Goal: Task Accomplishment & Management: Use online tool/utility

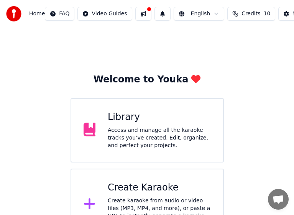
click at [271, 140] on div "Welcome to Youka Library Access and manage all the karaoke tracks you’ve create…" at bounding box center [147, 134] width 294 height 213
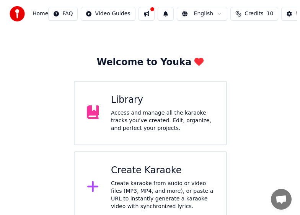
scroll to position [26, 0]
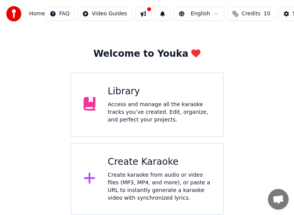
click at [158, 176] on div "Create karaoke from audio or video files (MP3, MP4, and more), or paste a URL t…" at bounding box center [159, 186] width 103 height 31
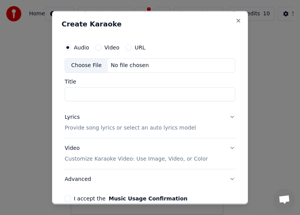
click at [85, 67] on div "Choose File" at bounding box center [86, 65] width 43 height 14
type input "**********"
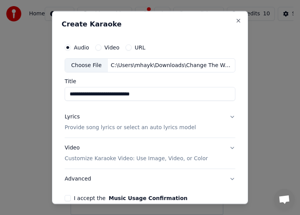
scroll to position [38, 0]
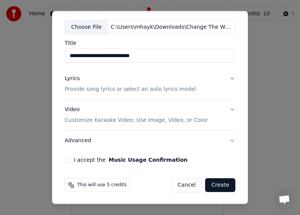
click at [115, 90] on p "Provide song lyrics or select an auto lyrics model" at bounding box center [130, 89] width 131 height 8
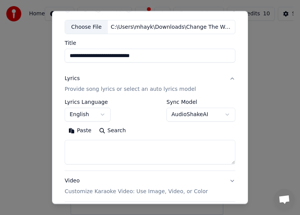
scroll to position [33, 0]
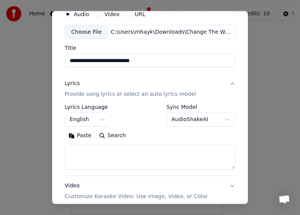
click at [133, 94] on p "Provide song lyrics or select an auto lyrics model" at bounding box center [130, 94] width 131 height 8
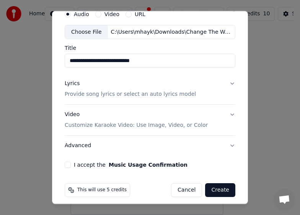
click at [128, 96] on p "Provide song lyrics or select an auto lyrics model" at bounding box center [130, 94] width 131 height 8
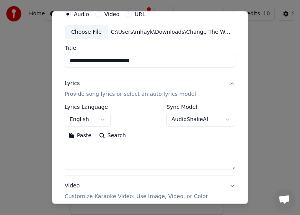
click at [120, 155] on textarea at bounding box center [150, 157] width 171 height 25
paste textarea "**********"
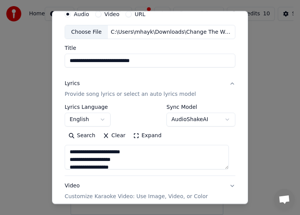
scroll to position [263, 0]
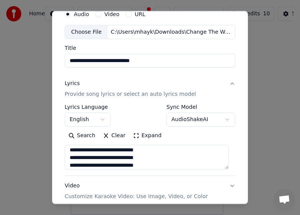
type textarea "**********"
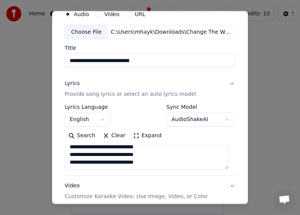
click at [170, 187] on div "Video Customize Karaoke Video: Use Image, Video, or Color" at bounding box center [136, 191] width 143 height 18
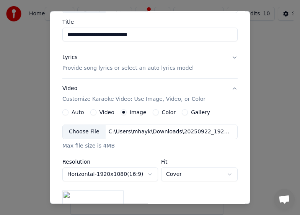
scroll to position [72, 0]
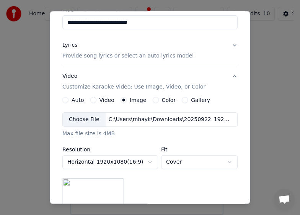
click at [82, 117] on div "Choose File" at bounding box center [84, 120] width 43 height 14
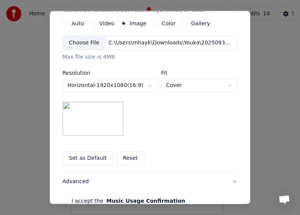
scroll to position [187, 0]
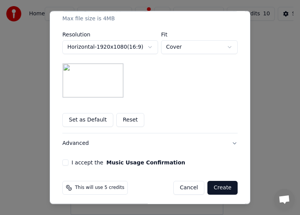
click at [59, 162] on div "**********" at bounding box center [150, 9] width 182 height 319
click at [62, 163] on button "I accept the Music Usage Confirmation" at bounding box center [65, 162] width 6 height 6
click at [228, 189] on button "Create" at bounding box center [223, 188] width 30 height 14
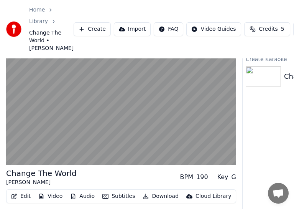
scroll to position [23, 0]
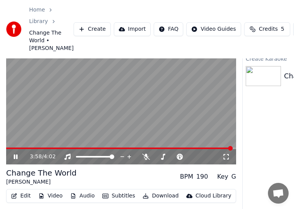
click at [202, 149] on span at bounding box center [119, 148] width 227 height 2
click at [186, 150] on span at bounding box center [184, 148] width 5 height 5
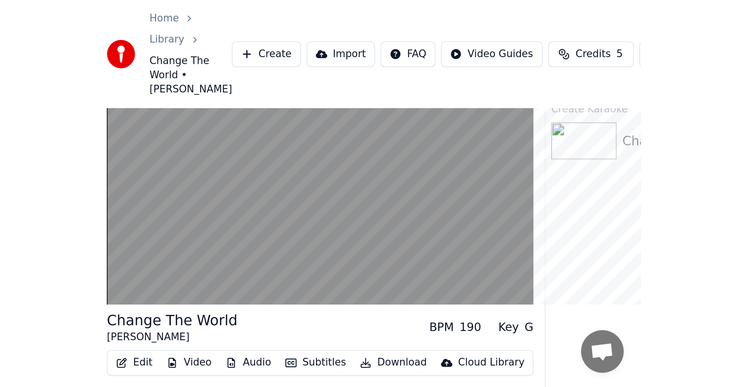
scroll to position [0, 0]
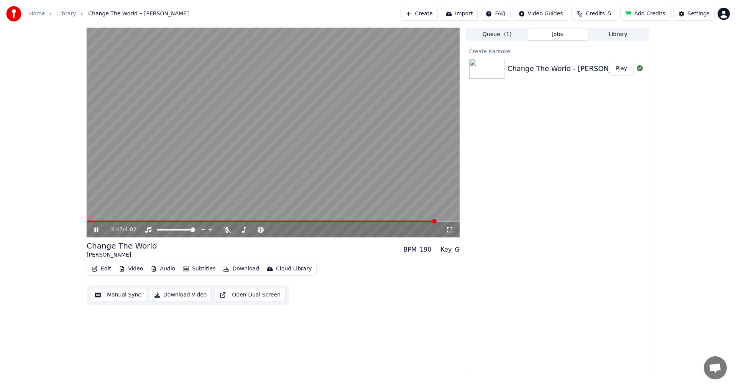
click at [245, 174] on video at bounding box center [273, 133] width 373 height 210
click at [116, 215] on button "Manual Sync" at bounding box center [118, 295] width 56 height 14
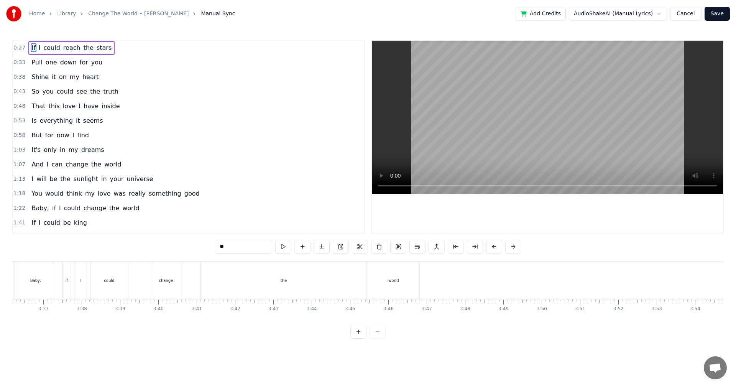
scroll to position [0, 8271]
click at [300, 215] on div "the" at bounding box center [299, 280] width 166 height 38
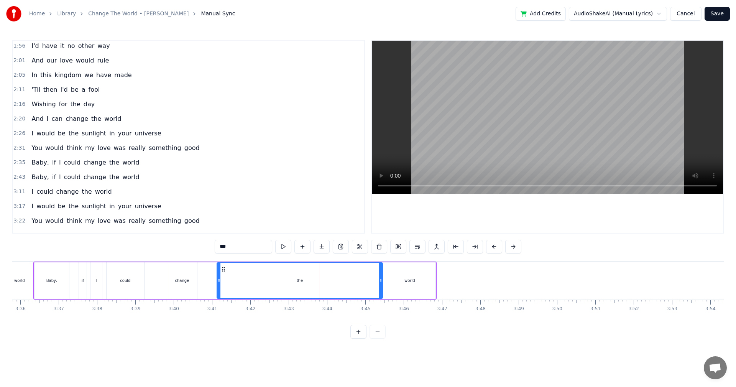
scroll to position [259, 0]
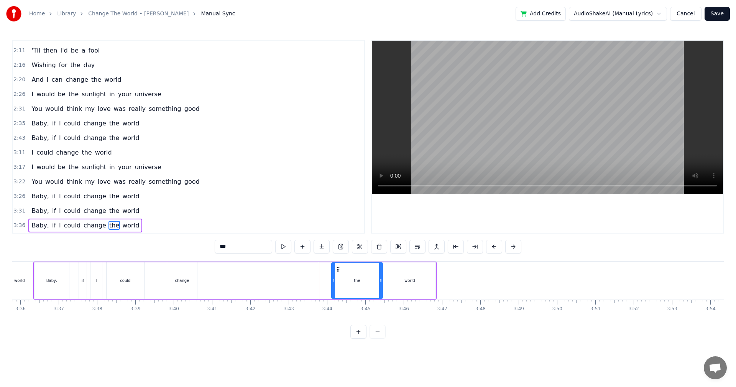
drag, startPoint x: 218, startPoint y: 285, endPoint x: 332, endPoint y: 286, distance: 114.6
click at [300, 215] on div at bounding box center [333, 280] width 3 height 35
click at [300, 215] on div "world" at bounding box center [409, 280] width 11 height 6
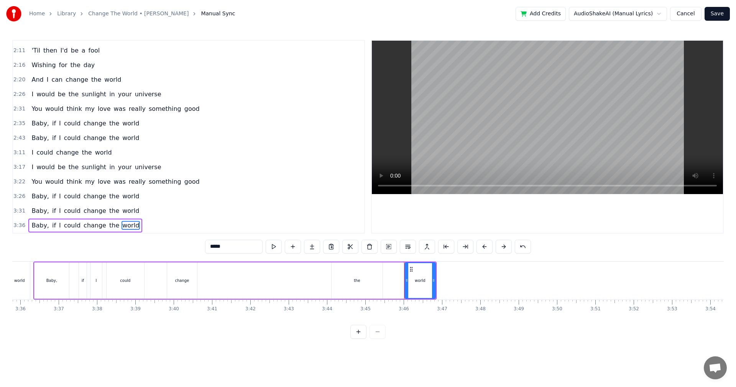
drag, startPoint x: 384, startPoint y: 282, endPoint x: 415, endPoint y: 281, distance: 30.3
click at [300, 215] on icon at bounding box center [406, 280] width 3 height 6
drag, startPoint x: 432, startPoint y: 281, endPoint x: 465, endPoint y: 280, distance: 33.0
click at [300, 215] on icon at bounding box center [466, 280] width 3 height 6
drag, startPoint x: 358, startPoint y: 285, endPoint x: 376, endPoint y: 284, distance: 17.3
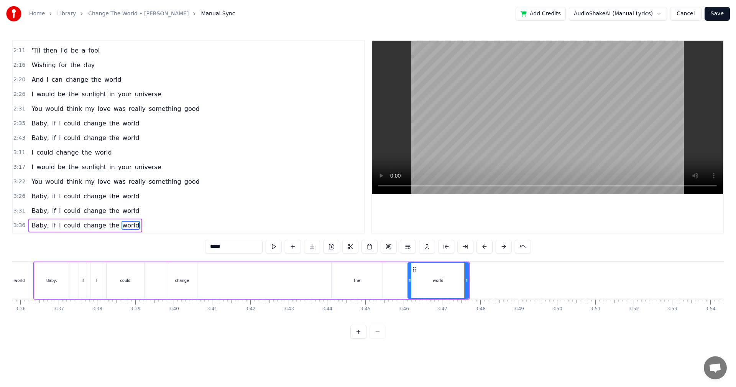
click at [300, 215] on div "the" at bounding box center [357, 280] width 51 height 36
type input "***"
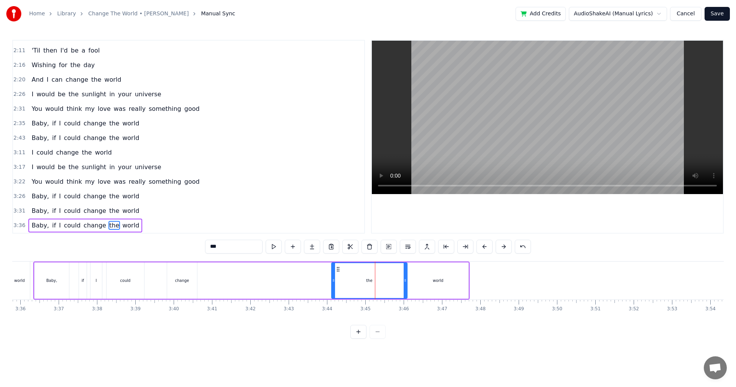
drag, startPoint x: 381, startPoint y: 280, endPoint x: 406, endPoint y: 280, distance: 24.5
click at [300, 215] on icon at bounding box center [405, 280] width 3 height 6
drag, startPoint x: 333, startPoint y: 289, endPoint x: 364, endPoint y: 289, distance: 30.7
click at [300, 215] on div at bounding box center [364, 280] width 3 height 35
click at [300, 16] on button "Save" at bounding box center [716, 14] width 25 height 14
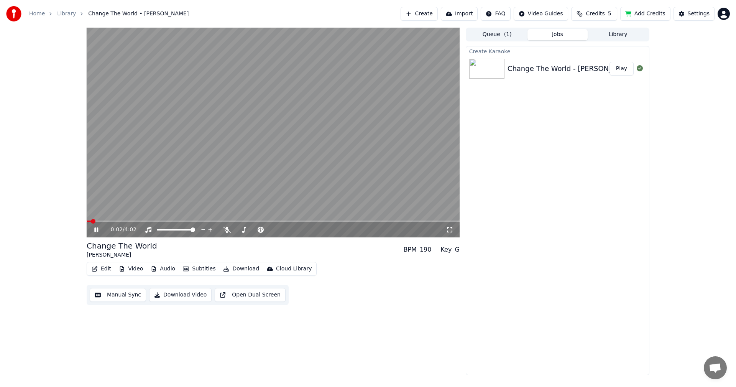
click at [300, 215] on span at bounding box center [273, 221] width 373 height 2
click at [255, 160] on video at bounding box center [273, 133] width 373 height 210
click at [103, 215] on button "Manual Sync" at bounding box center [118, 295] width 56 height 14
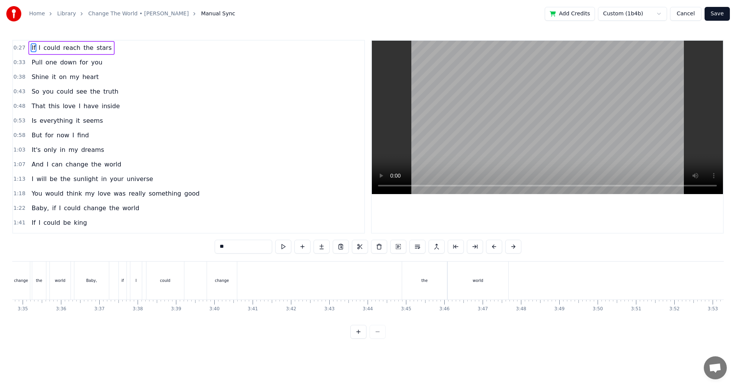
scroll to position [0, 8241]
click at [300, 215] on div "the" at bounding box center [414, 280] width 45 height 38
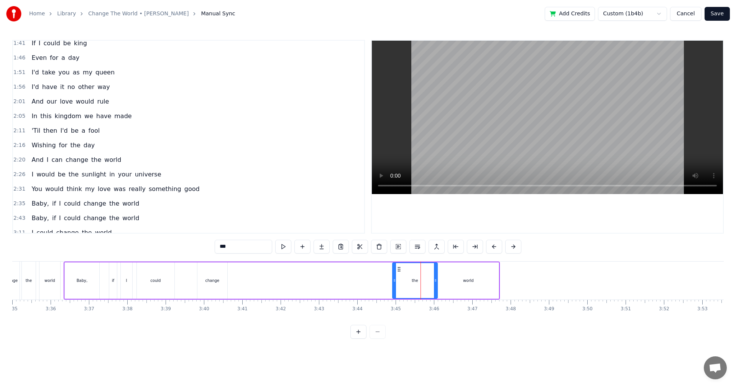
scroll to position [259, 0]
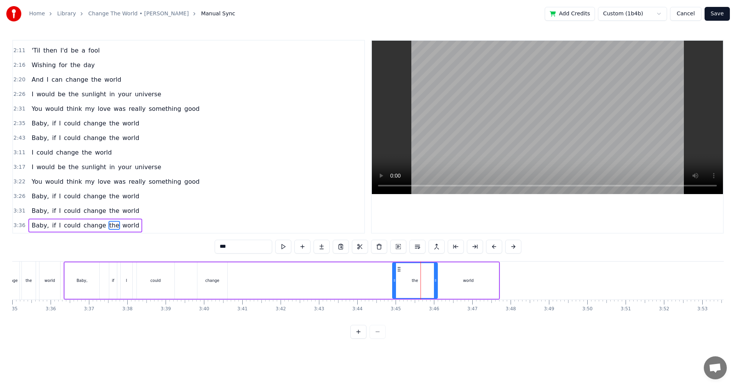
click at [300, 215] on div "world" at bounding box center [468, 280] width 61 height 36
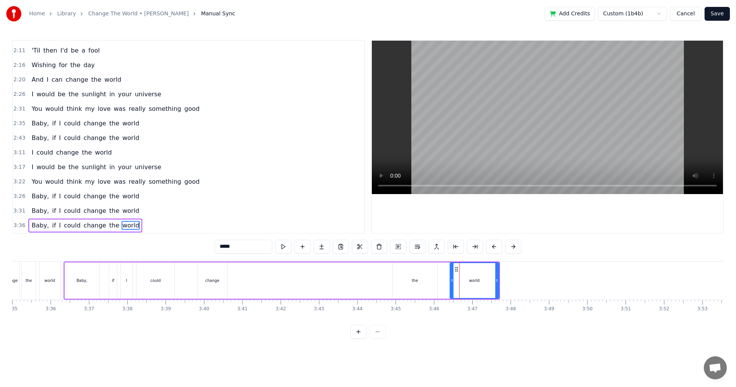
drag, startPoint x: 440, startPoint y: 284, endPoint x: 452, endPoint y: 284, distance: 11.9
click at [300, 215] on div at bounding box center [451, 280] width 3 height 35
click at [300, 215] on div "the" at bounding box center [415, 280] width 6 height 6
type input "***"
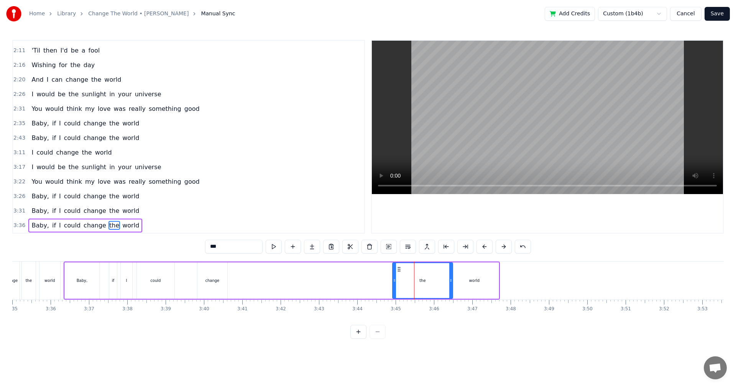
drag, startPoint x: 435, startPoint y: 281, endPoint x: 450, endPoint y: 280, distance: 15.4
click at [300, 215] on icon at bounding box center [450, 280] width 3 height 6
drag, startPoint x: 393, startPoint y: 282, endPoint x: 404, endPoint y: 282, distance: 10.4
click at [300, 215] on icon at bounding box center [404, 280] width 3 height 6
click at [300, 12] on button "Save" at bounding box center [716, 14] width 25 height 14
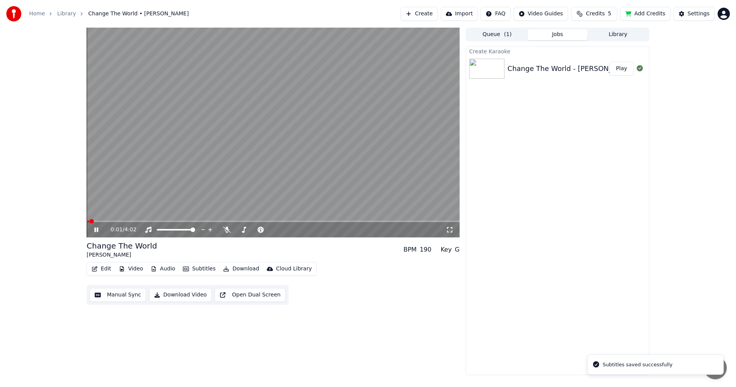
click at [300, 215] on video at bounding box center [273, 133] width 373 height 210
click at [300, 215] on span at bounding box center [273, 221] width 373 height 2
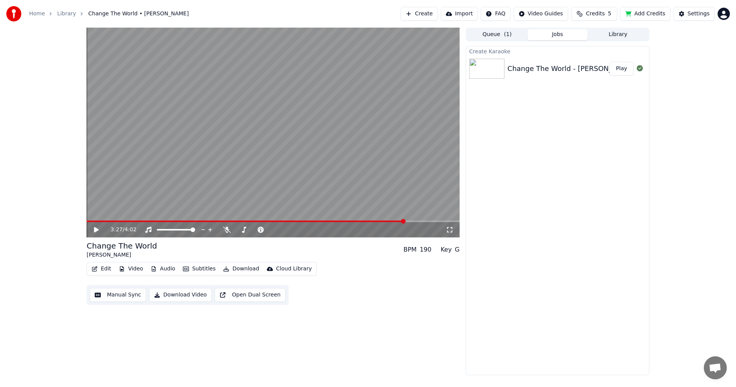
click at [98, 215] on icon at bounding box center [102, 230] width 18 height 6
click at [118, 215] on button "Manual Sync" at bounding box center [118, 295] width 56 height 14
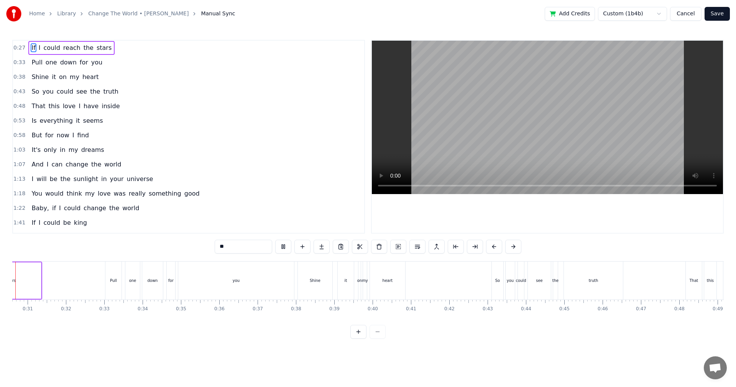
scroll to position [0, 1133]
click at [206, 215] on div "0:27 If I could reach the stars 0:33 Pull one down for you 0:38 Shine it on my …" at bounding box center [367, 189] width 711 height 299
click at [300, 215] on div "on" at bounding box center [400, 280] width 2 height 38
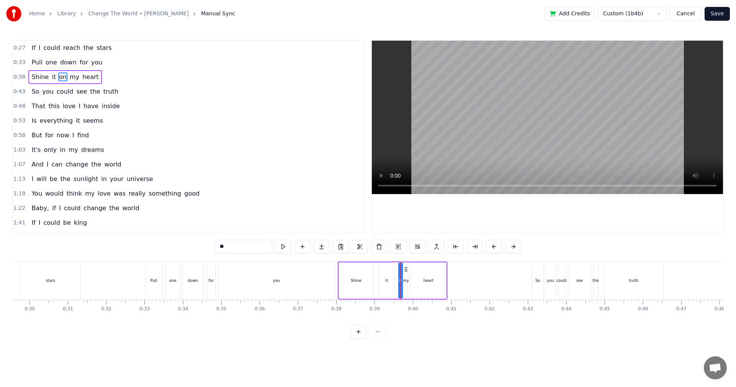
click at [300, 215] on div "0:27 If I could reach the stars 0:33 Pull one down for you 0:38 Shine it on my …" at bounding box center [367, 189] width 711 height 299
click at [300, 215] on div "Shine" at bounding box center [356, 280] width 34 height 36
click at [300, 215] on div "If I could reach the stars Pull one down for you Shine it on my heart So you co…" at bounding box center [367, 289] width 711 height 57
click at [300, 215] on div "0:27 If I could reach the stars 0:33 Pull one down for you 0:38 Shine it on my …" at bounding box center [367, 189] width 711 height 299
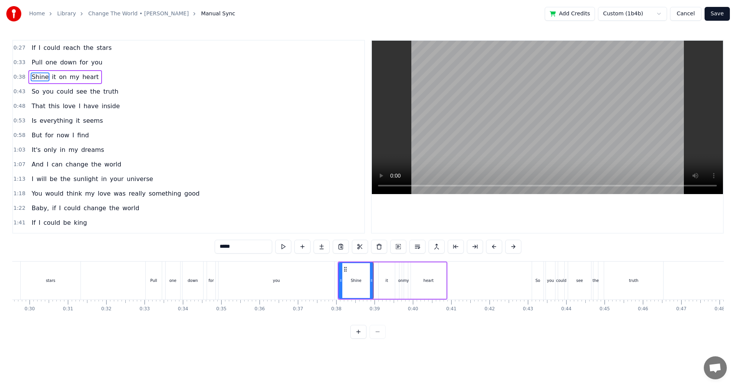
click at [300, 215] on div "you" at bounding box center [276, 280] width 116 height 38
type input "***"
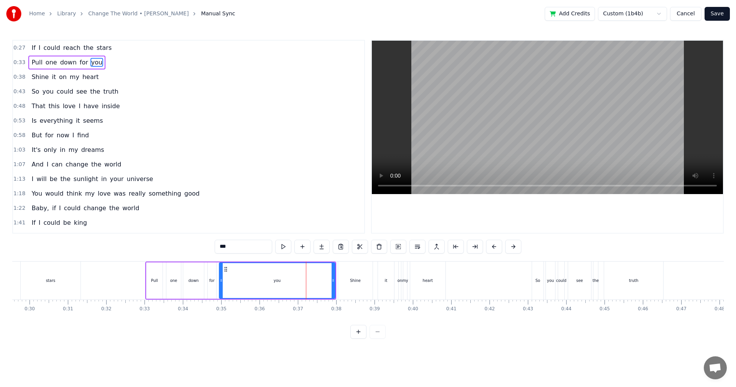
click at [297, 215] on div "***" at bounding box center [368, 247] width 307 height 15
click at [297, 215] on div "0:27 If I could reach the stars 0:33 Pull one down for you 0:38 Shine it on my …" at bounding box center [367, 189] width 711 height 299
click at [300, 215] on div "0:27 If I could reach the stars 0:33 Pull one down for you 0:38 Shine it on my …" at bounding box center [367, 189] width 711 height 299
click at [300, 215] on div "you" at bounding box center [277, 280] width 115 height 35
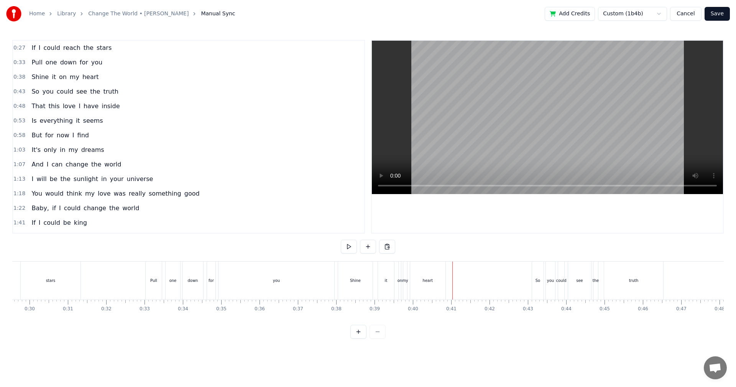
click at [300, 215] on div "you" at bounding box center [276, 280] width 116 height 38
click at [300, 215] on div "Shine" at bounding box center [355, 280] width 34 height 38
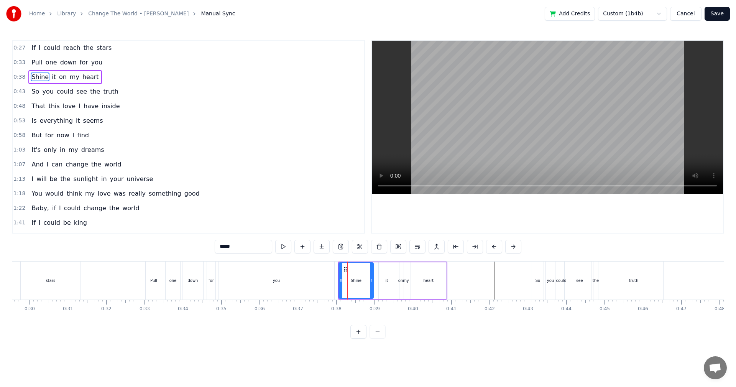
click at [300, 215] on div "you" at bounding box center [276, 280] width 116 height 38
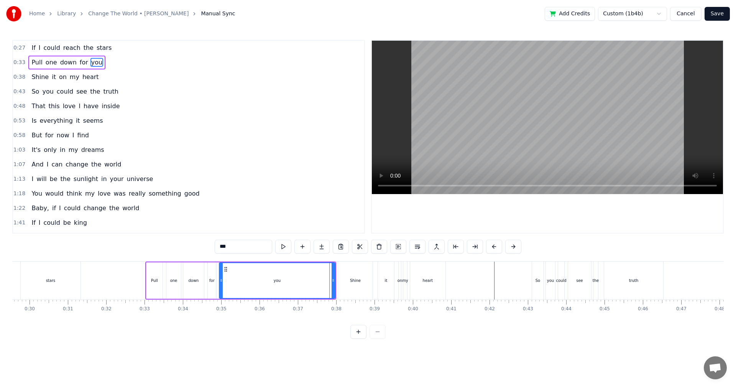
click at [203, 215] on div "down" at bounding box center [193, 280] width 21 height 36
type input "****"
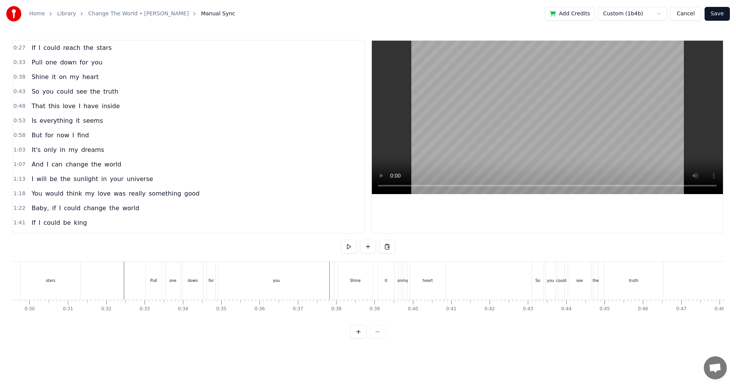
click at [274, 215] on div "you" at bounding box center [276, 280] width 7 height 6
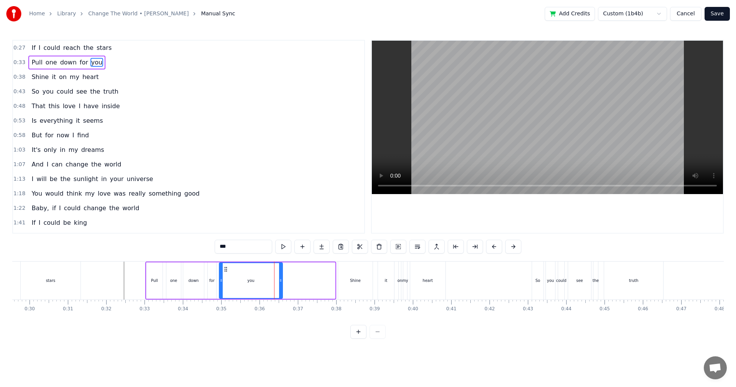
drag, startPoint x: 333, startPoint y: 282, endPoint x: 281, endPoint y: 285, distance: 52.6
click at [281, 215] on div at bounding box center [280, 280] width 3 height 35
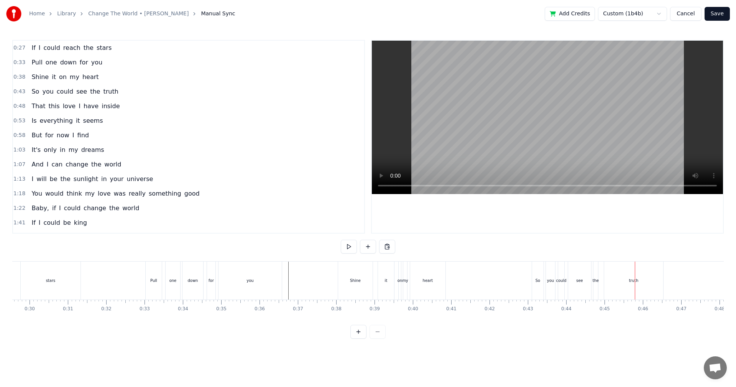
click at [300, 215] on div "Shine" at bounding box center [355, 280] width 34 height 38
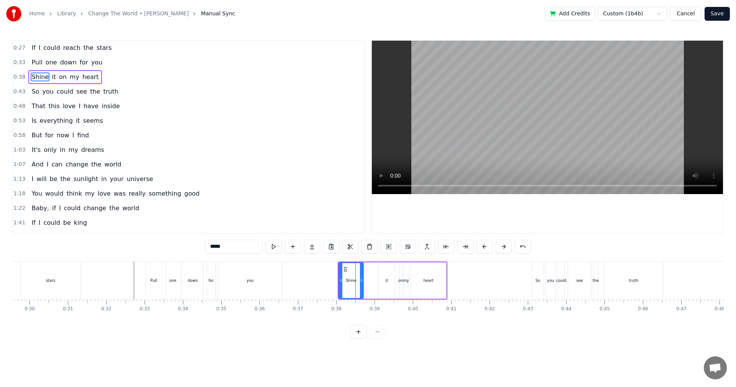
drag, startPoint x: 371, startPoint y: 284, endPoint x: 361, endPoint y: 284, distance: 10.0
click at [300, 215] on div at bounding box center [361, 280] width 3 height 35
click at [300, 215] on div "it" at bounding box center [387, 280] width 3 height 6
type input "**"
drag, startPoint x: 379, startPoint y: 283, endPoint x: 363, endPoint y: 285, distance: 16.2
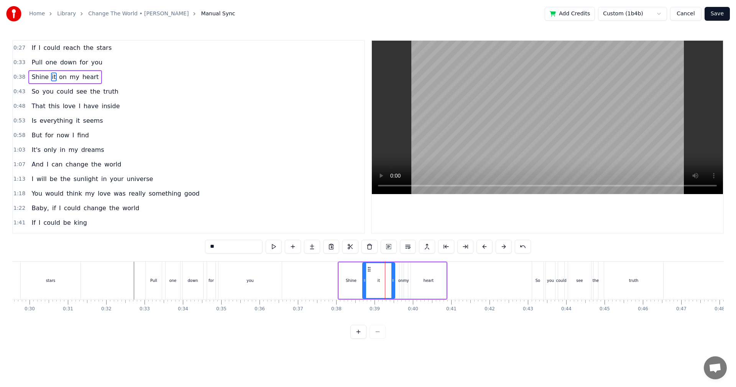
click at [300, 215] on div at bounding box center [364, 280] width 3 height 35
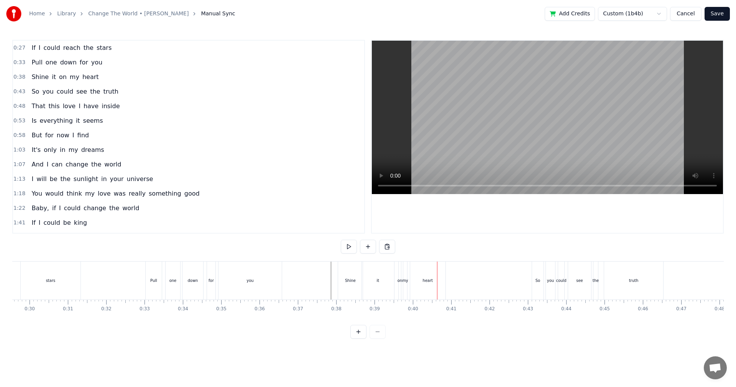
click at [300, 215] on div "on" at bounding box center [400, 280] width 2 height 38
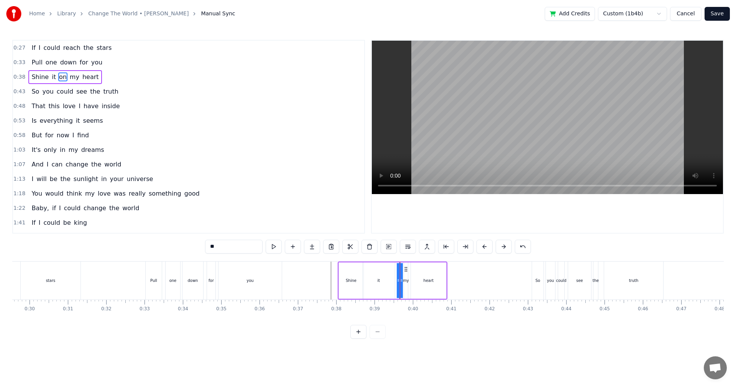
drag, startPoint x: 399, startPoint y: 275, endPoint x: 389, endPoint y: 275, distance: 9.2
click at [300, 215] on div "Shine it on my heart" at bounding box center [393, 280] width 110 height 38
click at [300, 215] on div "on" at bounding box center [399, 280] width 1 height 36
drag, startPoint x: 397, startPoint y: 278, endPoint x: 392, endPoint y: 278, distance: 5.0
click at [300, 215] on div "Shine it on my heart" at bounding box center [393, 280] width 110 height 38
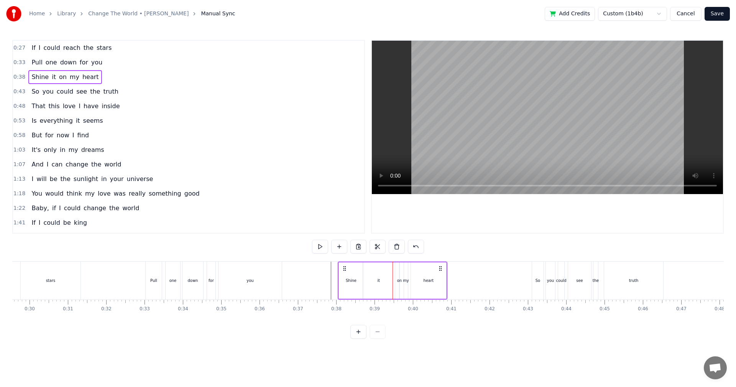
click at [300, 215] on div "on" at bounding box center [399, 280] width 5 height 6
click at [300, 215] on div "Shine it on my heart" at bounding box center [393, 280] width 110 height 38
click at [300, 215] on div "my" at bounding box center [406, 280] width 6 height 6
click at [300, 215] on div "on" at bounding box center [399, 280] width 5 height 6
type input "**"
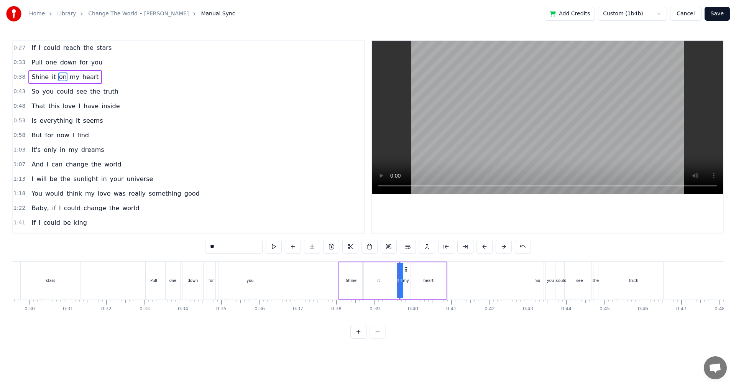
click at [300, 215] on div "Shine it on my heart" at bounding box center [393, 280] width 110 height 38
click at [300, 215] on div "it" at bounding box center [379, 280] width 32 height 36
drag, startPoint x: 393, startPoint y: 279, endPoint x: 387, endPoint y: 280, distance: 6.1
click at [300, 215] on icon at bounding box center [386, 280] width 3 height 6
click at [300, 215] on div "on" at bounding box center [399, 280] width 5 height 6
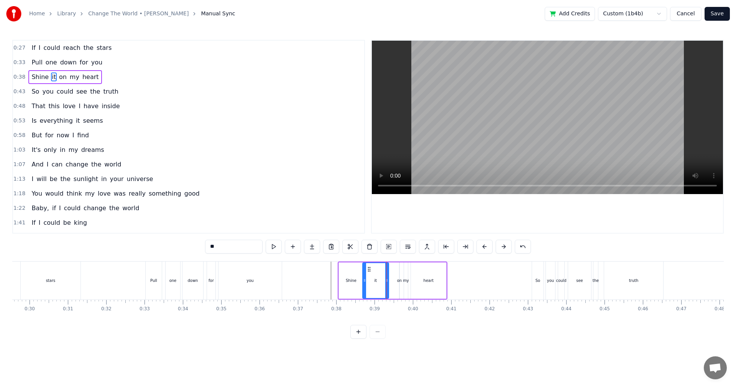
type input "**"
click at [300, 215] on div "Shine it on my heart" at bounding box center [393, 280] width 110 height 38
click at [300, 215] on div "on" at bounding box center [399, 280] width 5 height 6
drag, startPoint x: 401, startPoint y: 280, endPoint x: 386, endPoint y: 282, distance: 14.7
click at [300, 215] on icon at bounding box center [387, 280] width 3 height 6
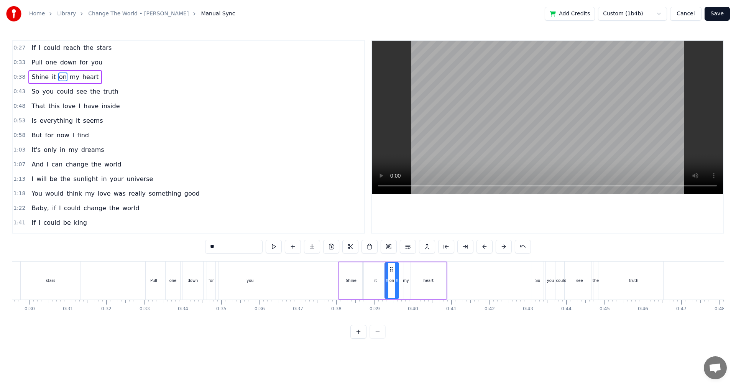
click at [300, 215] on div "0:27 If I could reach the stars 0:33 Pull one down for you 0:38 Shine it on my …" at bounding box center [367, 189] width 711 height 299
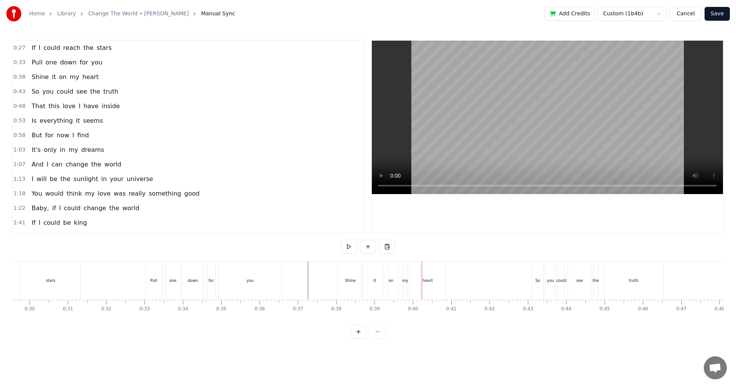
click at [300, 215] on div "it" at bounding box center [375, 280] width 3 height 6
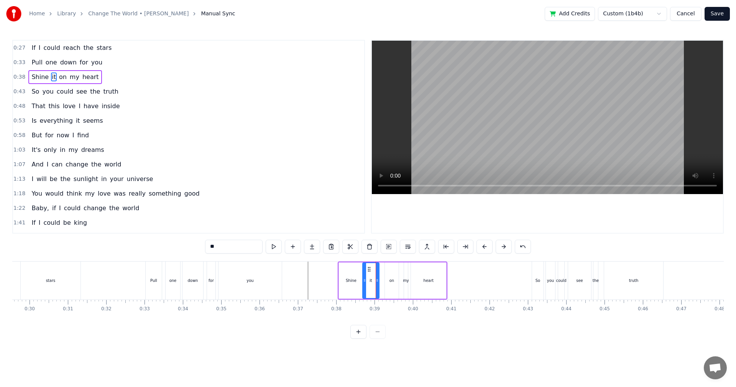
drag, startPoint x: 388, startPoint y: 282, endPoint x: 378, endPoint y: 284, distance: 9.7
click at [300, 215] on div at bounding box center [377, 280] width 3 height 35
click at [300, 215] on div "on" at bounding box center [391, 280] width 5 height 6
type input "**"
drag, startPoint x: 387, startPoint y: 284, endPoint x: 381, endPoint y: 284, distance: 6.1
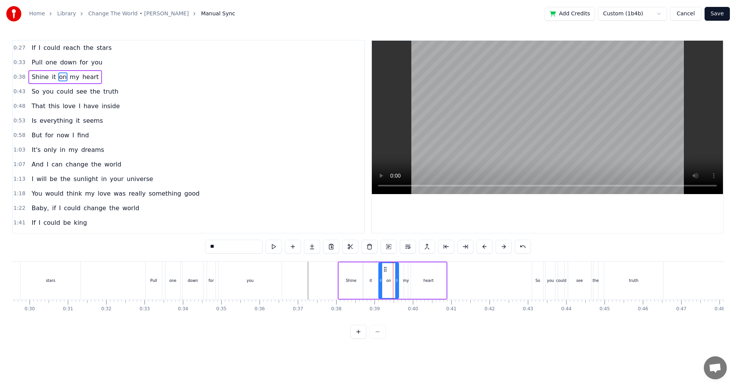
click at [300, 215] on div at bounding box center [380, 280] width 3 height 35
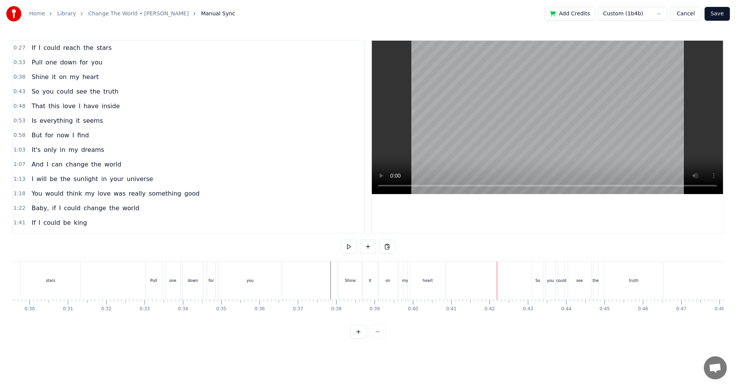
click at [300, 215] on div "my" at bounding box center [405, 280] width 4 height 38
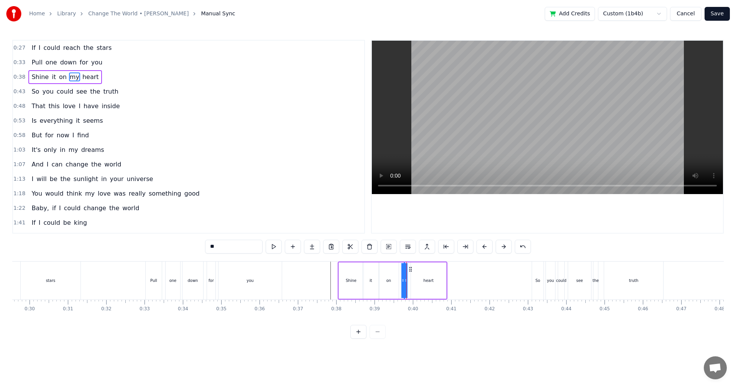
drag, startPoint x: 407, startPoint y: 283, endPoint x: 397, endPoint y: 284, distance: 9.6
click at [300, 215] on div "Shine it on my heart" at bounding box center [393, 280] width 110 height 38
click at [300, 215] on div "my" at bounding box center [404, 280] width 1 height 36
drag, startPoint x: 406, startPoint y: 282, endPoint x: 391, endPoint y: 282, distance: 14.2
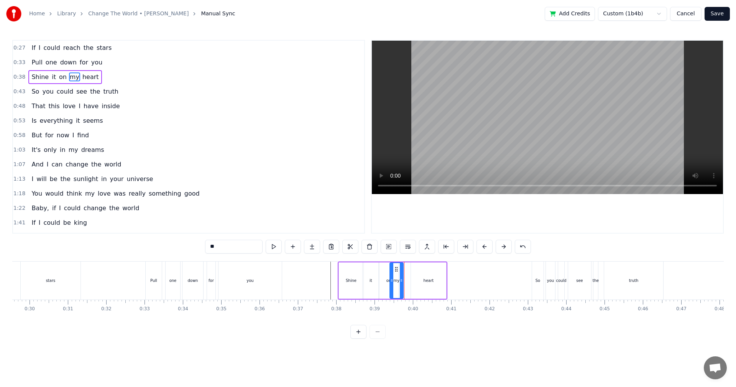
click at [300, 215] on icon at bounding box center [391, 280] width 3 height 6
drag, startPoint x: 401, startPoint y: 284, endPoint x: 408, endPoint y: 284, distance: 7.3
click at [300, 215] on div at bounding box center [408, 280] width 3 height 35
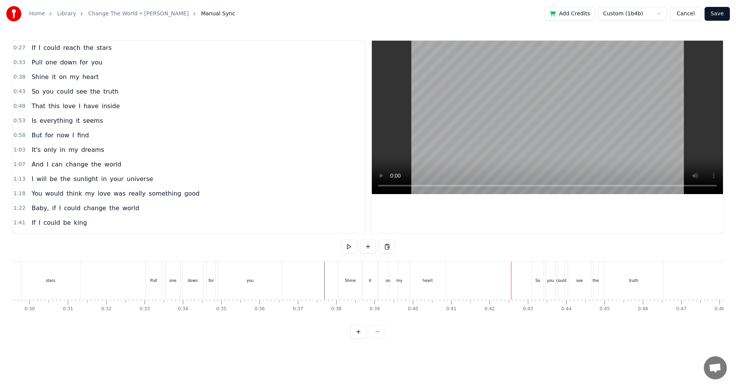
click at [300, 215] on div "my" at bounding box center [399, 280] width 21 height 38
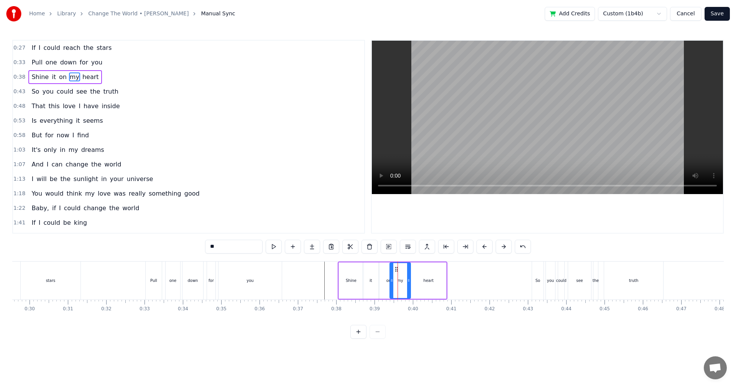
click at [300, 215] on div "on" at bounding box center [389, 280] width 20 height 36
click at [300, 215] on icon at bounding box center [377, 280] width 3 height 6
drag, startPoint x: 397, startPoint y: 282, endPoint x: 392, endPoint y: 282, distance: 5.0
click at [300, 215] on icon at bounding box center [391, 280] width 3 height 6
click at [300, 215] on div "my" at bounding box center [400, 280] width 6 height 6
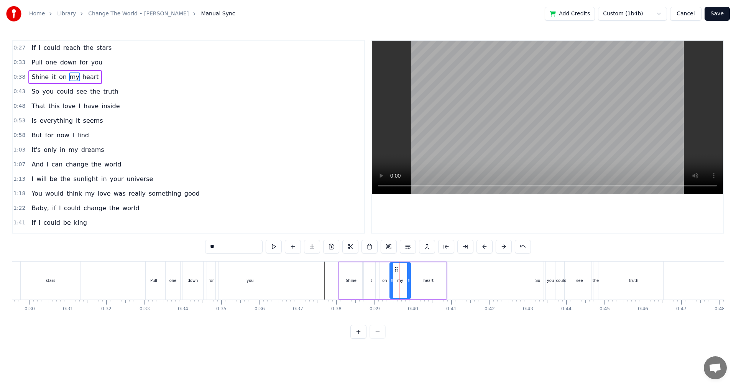
type input "**"
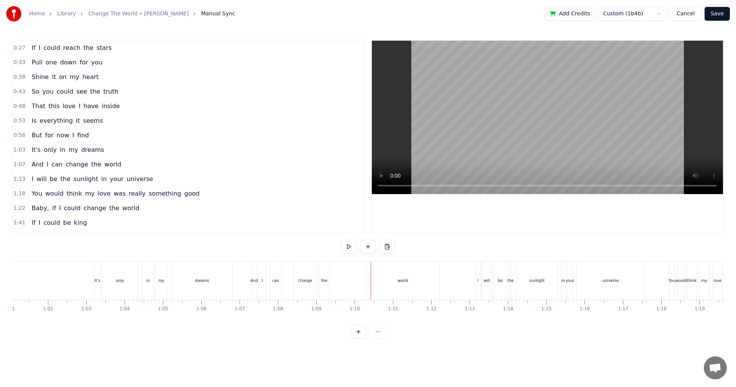
scroll to position [0, 2320]
click at [300, 215] on div "And I can change the world" at bounding box center [366, 280] width 189 height 38
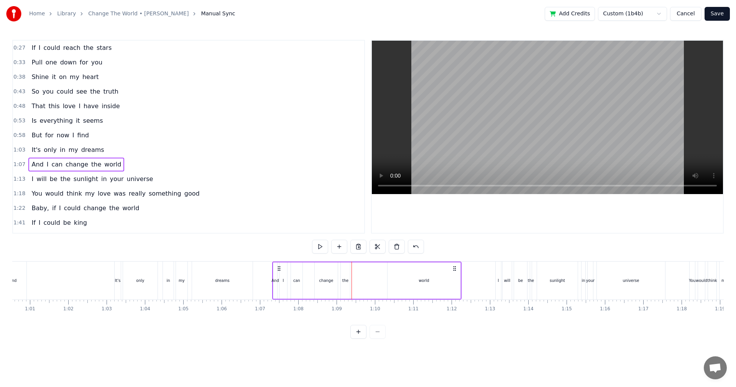
click at [300, 215] on div "the" at bounding box center [345, 280] width 9 height 36
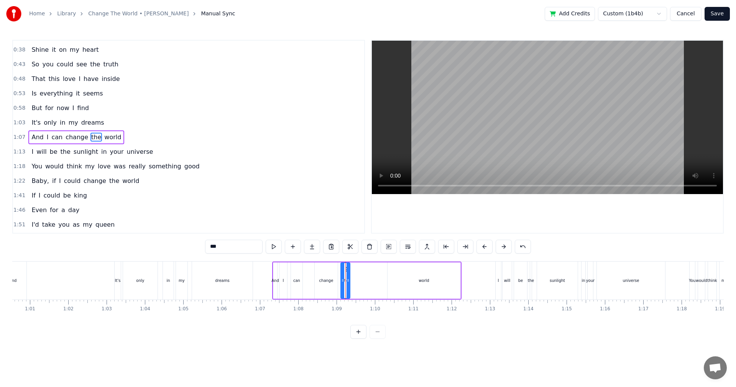
scroll to position [28, 0]
drag, startPoint x: 348, startPoint y: 288, endPoint x: 383, endPoint y: 287, distance: 34.5
click at [300, 215] on div at bounding box center [382, 280] width 3 height 35
drag, startPoint x: 342, startPoint y: 287, endPoint x: 373, endPoint y: 288, distance: 30.7
click at [300, 215] on div at bounding box center [373, 280] width 3 height 35
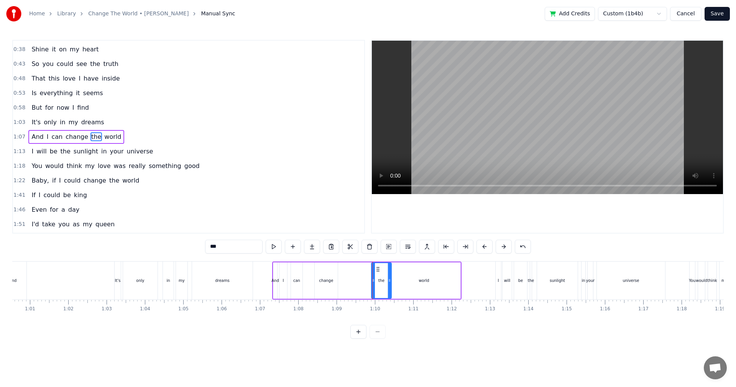
drag, startPoint x: 384, startPoint y: 287, endPoint x: 390, endPoint y: 287, distance: 6.5
click at [300, 215] on div at bounding box center [389, 280] width 3 height 35
drag, startPoint x: 372, startPoint y: 287, endPoint x: 381, endPoint y: 287, distance: 8.8
click at [300, 215] on div at bounding box center [381, 280] width 3 height 35
click at [265, 215] on div "0:27 If I could reach the stars 0:33 Pull one down for you 0:38 Shine it on my …" at bounding box center [367, 189] width 711 height 299
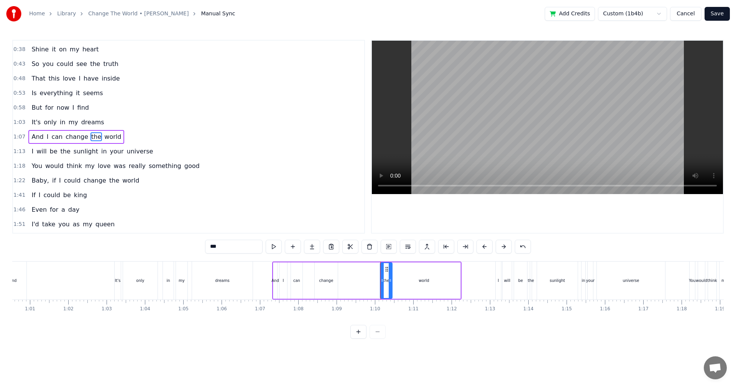
click at [265, 215] on div "0:27 If I could reach the stars 0:33 Pull one down for you 0:38 Shine it on my …" at bounding box center [367, 189] width 711 height 299
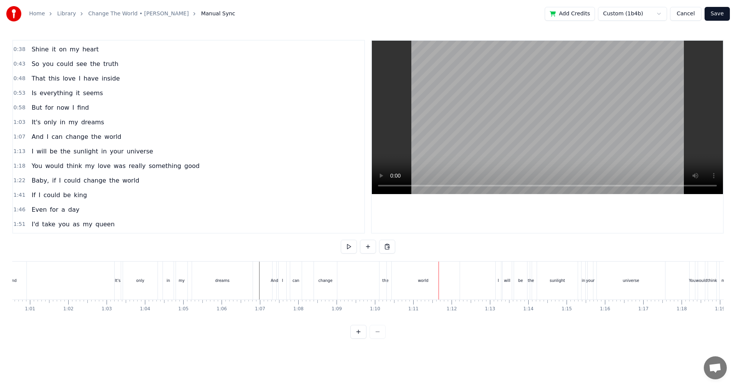
click at [300, 215] on div "world" at bounding box center [423, 280] width 73 height 38
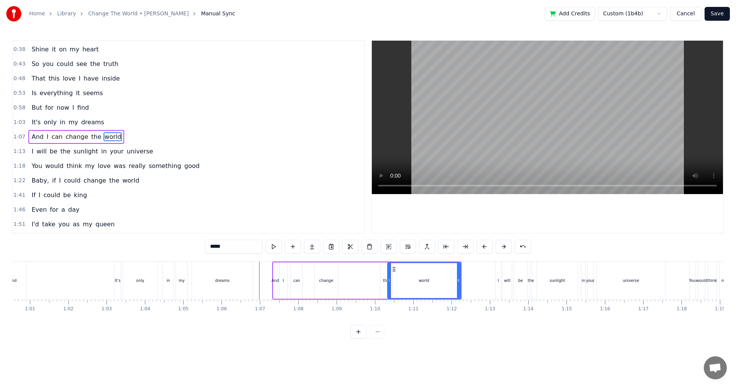
click at [300, 215] on div "And I can change the world" at bounding box center [366, 280] width 189 height 38
click at [300, 215] on div "the" at bounding box center [386, 280] width 12 height 36
drag, startPoint x: 381, startPoint y: 282, endPoint x: 365, endPoint y: 281, distance: 15.4
click at [300, 215] on icon at bounding box center [367, 280] width 3 height 6
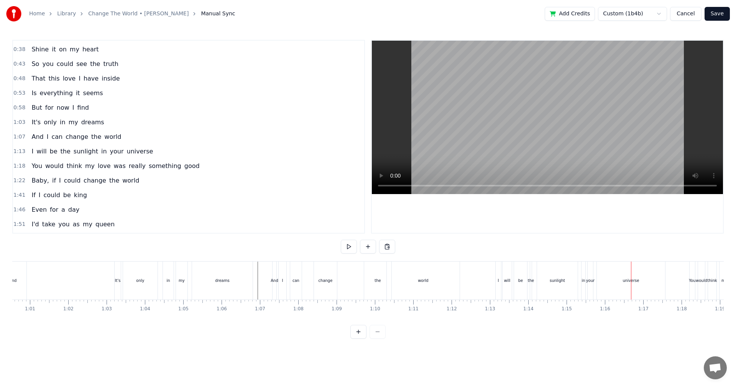
click at [300, 215] on div "in" at bounding box center [583, 280] width 4 height 38
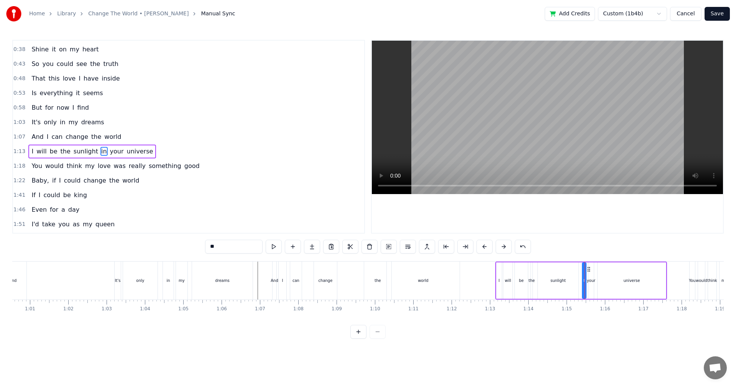
scroll to position [42, 0]
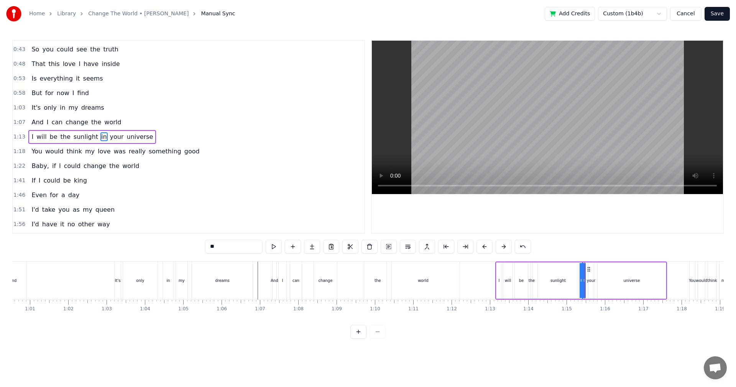
drag, startPoint x: 583, startPoint y: 284, endPoint x: 571, endPoint y: 283, distance: 11.9
click at [300, 215] on div "I will be the sunlight in your universe" at bounding box center [581, 280] width 172 height 38
click at [300, 215] on div "in" at bounding box center [581, 280] width 3 height 6
drag, startPoint x: 584, startPoint y: 282, endPoint x: 568, endPoint y: 282, distance: 16.1
click at [300, 215] on icon at bounding box center [567, 280] width 3 height 6
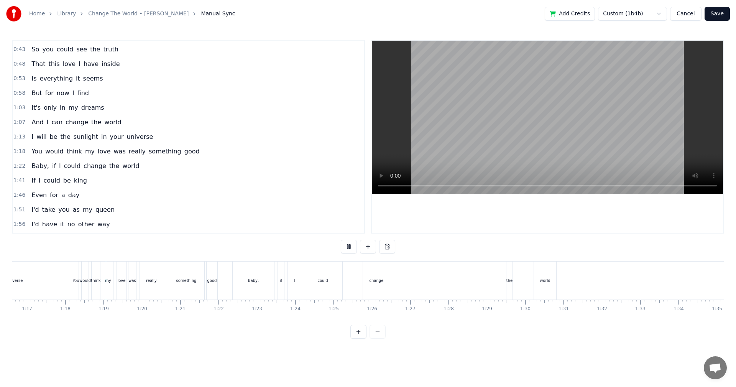
scroll to position [0, 2964]
click at [300, 215] on div "the" at bounding box center [482, 280] width 6 height 38
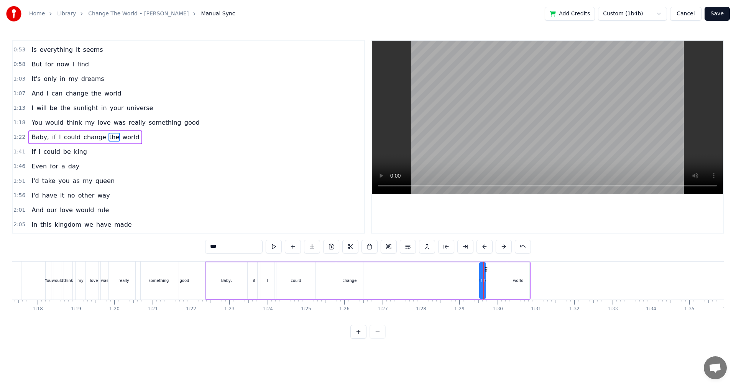
scroll to position [71, 0]
drag, startPoint x: 483, startPoint y: 282, endPoint x: 508, endPoint y: 282, distance: 24.9
click at [300, 215] on icon at bounding box center [508, 280] width 3 height 6
click at [300, 215] on div "world" at bounding box center [518, 280] width 11 height 6
drag, startPoint x: 527, startPoint y: 281, endPoint x: 547, endPoint y: 279, distance: 19.6
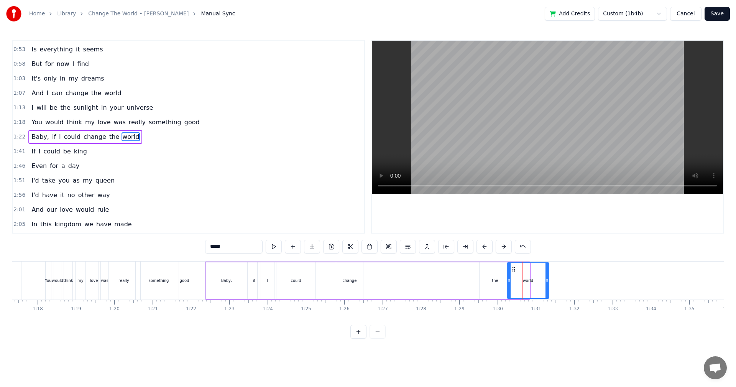
click at [300, 215] on icon at bounding box center [546, 280] width 3 height 6
drag, startPoint x: 509, startPoint y: 283, endPoint x: 516, endPoint y: 282, distance: 7.7
click at [300, 215] on icon at bounding box center [515, 280] width 3 height 6
drag, startPoint x: 514, startPoint y: 281, endPoint x: 507, endPoint y: 282, distance: 6.2
click at [300, 215] on icon at bounding box center [509, 280] width 3 height 6
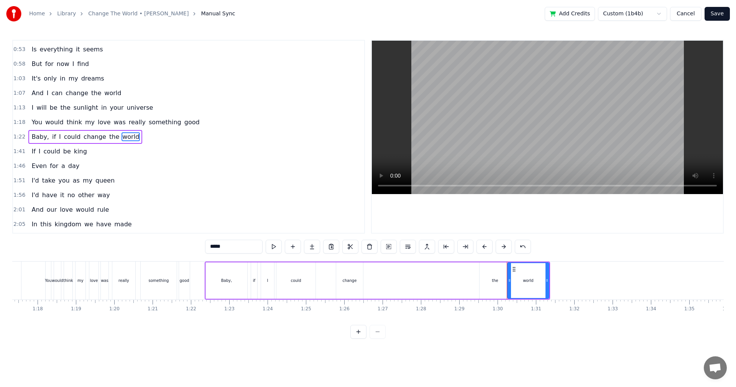
click at [300, 215] on div "the" at bounding box center [494, 280] width 31 height 36
type input "***"
drag, startPoint x: 481, startPoint y: 281, endPoint x: 496, endPoint y: 281, distance: 14.9
click at [300, 215] on icon at bounding box center [496, 280] width 3 height 6
click at [300, 215] on div "0:27 If I could reach the stars 0:33 Pull one down for you 0:38 Shine it on my …" at bounding box center [367, 189] width 711 height 299
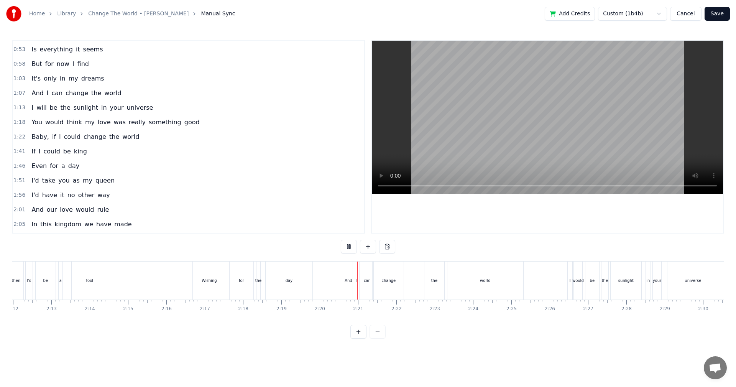
scroll to position [0, 5079]
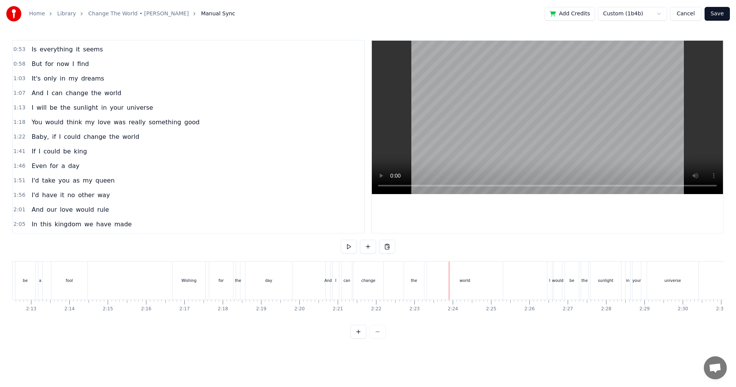
click at [300, 215] on div "world" at bounding box center [465, 280] width 76 height 38
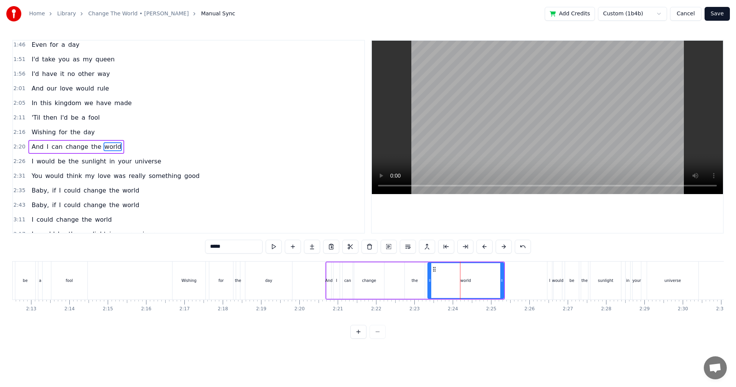
scroll to position [202, 0]
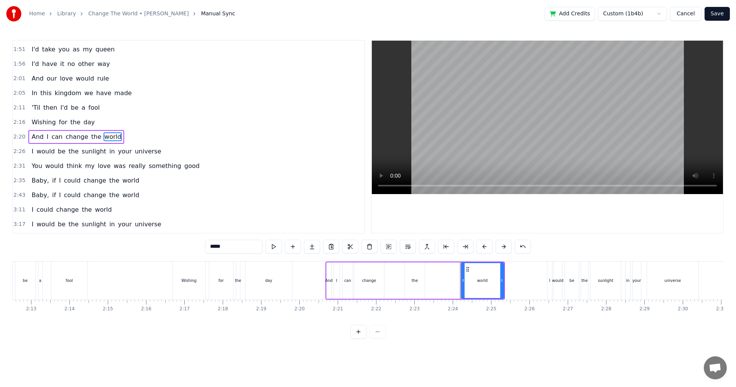
drag, startPoint x: 429, startPoint y: 284, endPoint x: 462, endPoint y: 288, distance: 33.9
click at [300, 215] on div at bounding box center [462, 280] width 3 height 35
click at [300, 215] on div "the" at bounding box center [415, 280] width 20 height 36
type input "***"
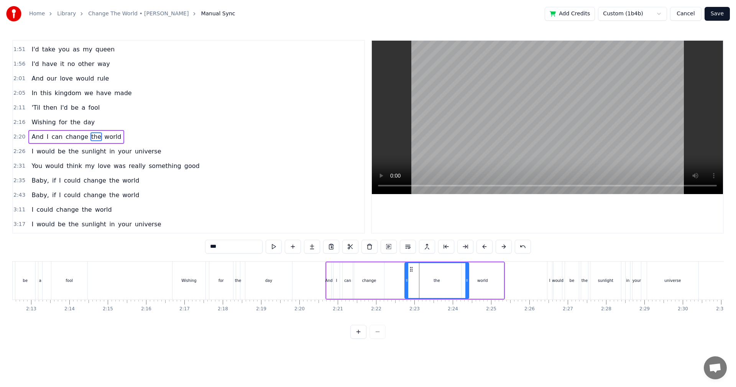
drag, startPoint x: 422, startPoint y: 285, endPoint x: 466, endPoint y: 289, distance: 44.3
click at [300, 215] on div at bounding box center [466, 280] width 3 height 35
drag, startPoint x: 406, startPoint y: 285, endPoint x: 448, endPoint y: 290, distance: 42.1
click at [300, 215] on div at bounding box center [448, 280] width 3 height 35
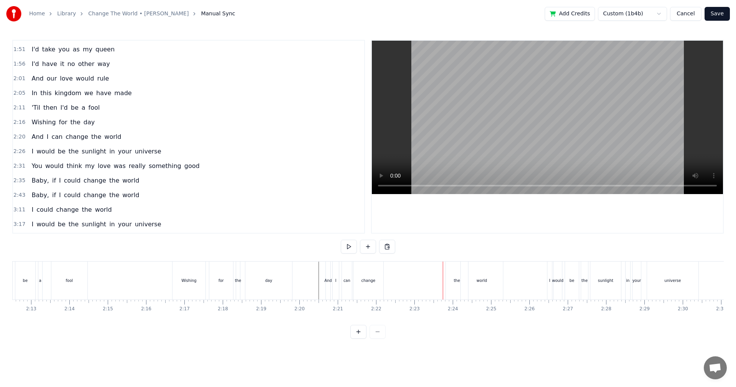
click at [300, 215] on div "the" at bounding box center [457, 280] width 22 height 38
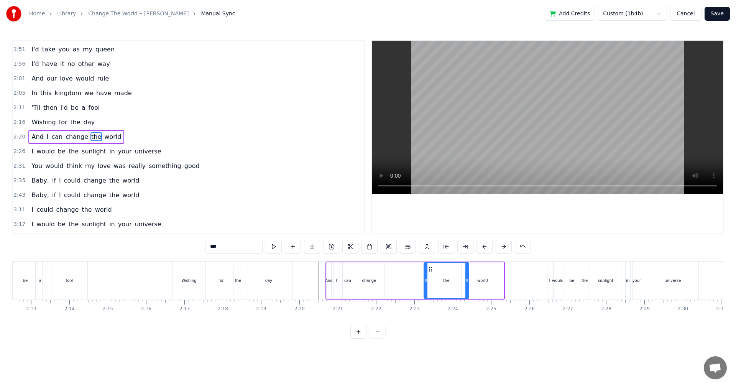
drag, startPoint x: 447, startPoint y: 285, endPoint x: 425, endPoint y: 284, distance: 21.9
click at [300, 215] on div at bounding box center [425, 280] width 3 height 35
click at [300, 215] on div "world" at bounding box center [482, 280] width 42 height 36
type input "*****"
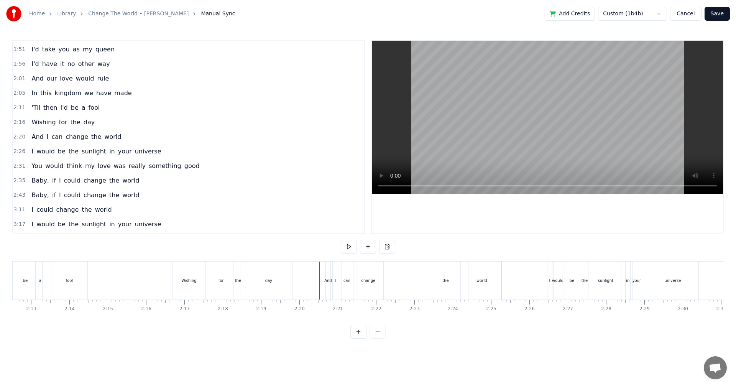
click at [300, 215] on div "world" at bounding box center [482, 280] width 42 height 38
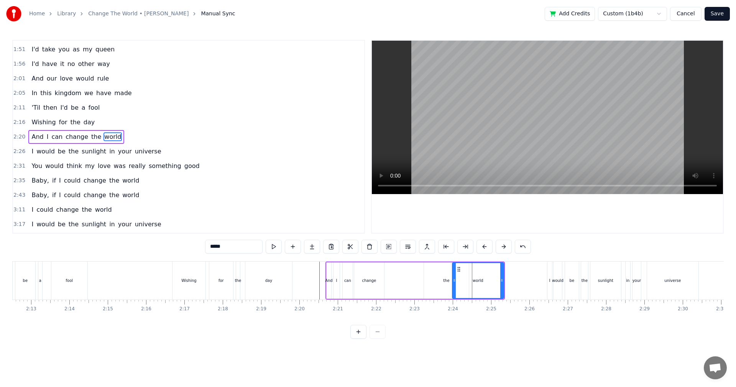
drag, startPoint x: 463, startPoint y: 283, endPoint x: 453, endPoint y: 284, distance: 9.2
click at [300, 215] on div at bounding box center [454, 280] width 3 height 35
drag, startPoint x: 502, startPoint y: 286, endPoint x: 482, endPoint y: 285, distance: 19.9
click at [300, 215] on div at bounding box center [481, 280] width 3 height 35
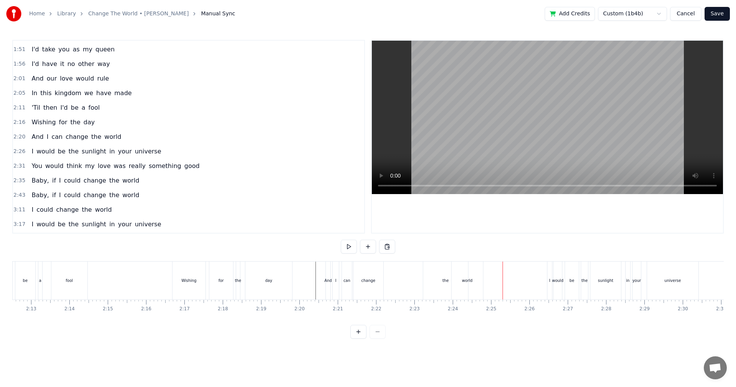
click at [300, 215] on div "world" at bounding box center [467, 280] width 31 height 38
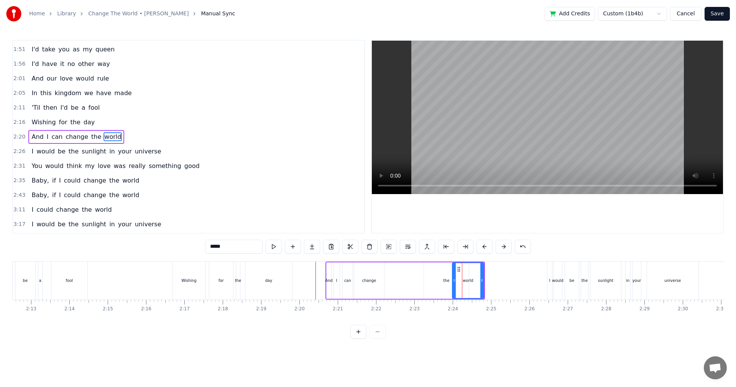
click at [210, 215] on input "*****" at bounding box center [233, 247] width 57 height 14
click at [212, 215] on input "*****" at bounding box center [233, 247] width 57 height 14
click at [213, 215] on input "******" at bounding box center [233, 247] width 57 height 14
click at [216, 215] on input "*******" at bounding box center [233, 247] width 57 height 14
click at [219, 215] on input "********" at bounding box center [233, 247] width 57 height 14
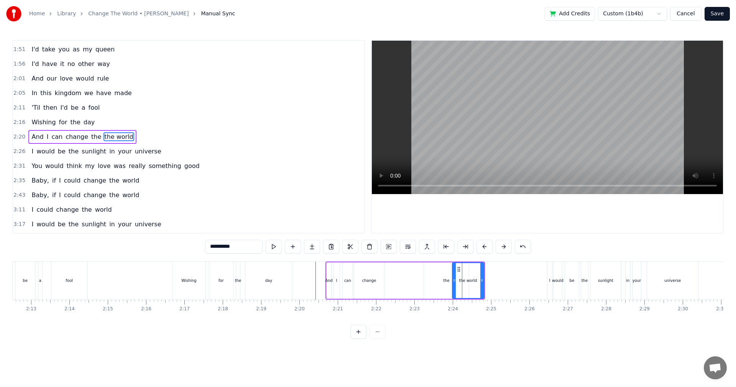
click at [300, 215] on div "the" at bounding box center [446, 280] width 45 height 36
type input "*********"
drag, startPoint x: 453, startPoint y: 281, endPoint x: 427, endPoint y: 280, distance: 26.1
click at [300, 215] on icon at bounding box center [428, 280] width 3 height 6
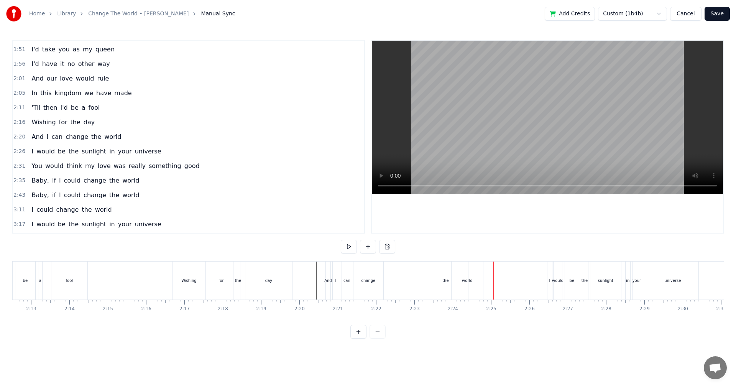
drag, startPoint x: 439, startPoint y: 292, endPoint x: 461, endPoint y: 293, distance: 22.3
click at [300, 215] on div "the" at bounding box center [445, 280] width 45 height 38
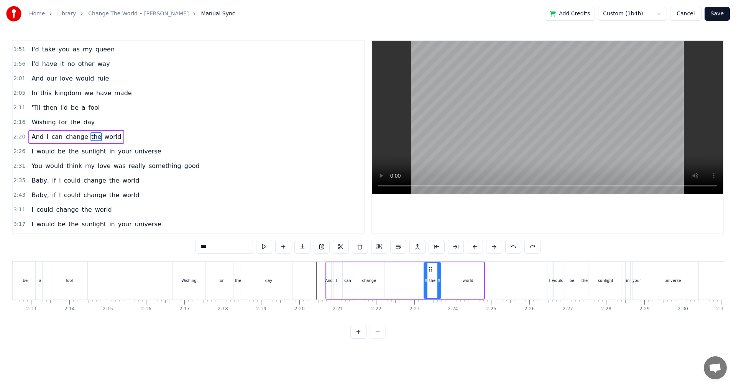
drag, startPoint x: 468, startPoint y: 286, endPoint x: 440, endPoint y: 286, distance: 28.0
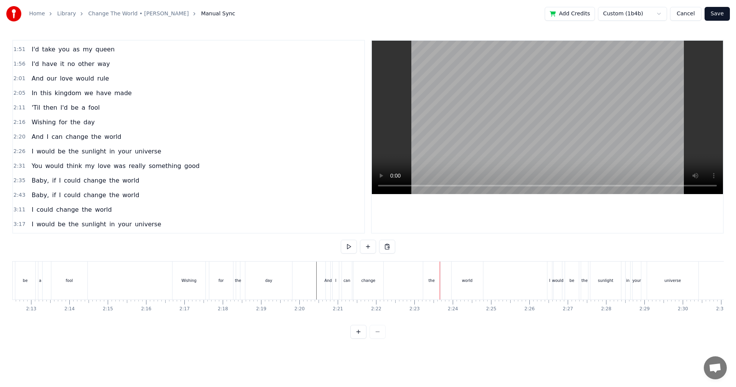
click at [300, 215] on div "world" at bounding box center [467, 280] width 31 height 38
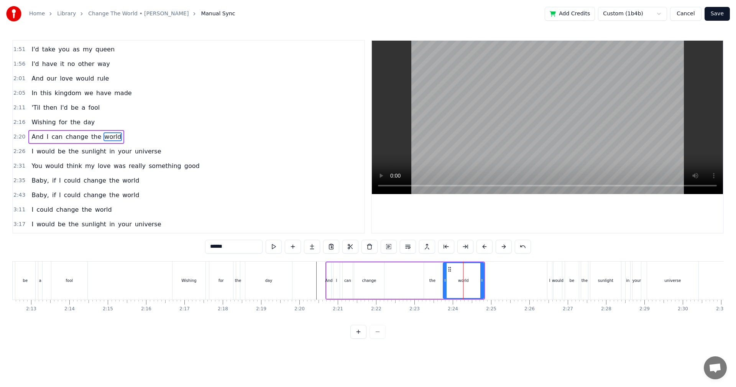
drag, startPoint x: 453, startPoint y: 284, endPoint x: 443, endPoint y: 284, distance: 9.2
click at [300, 215] on div at bounding box center [444, 280] width 3 height 35
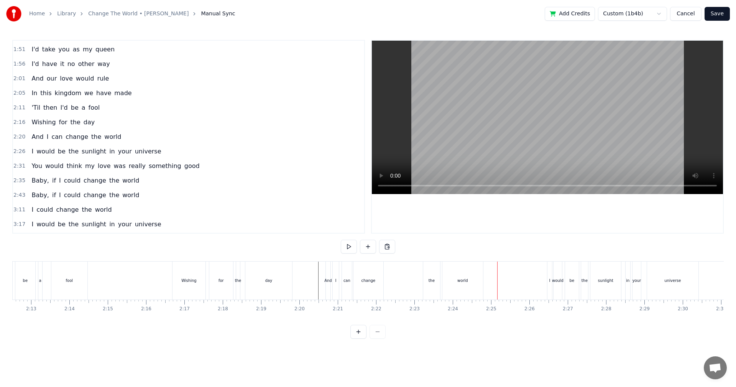
click at [300, 215] on div "the" at bounding box center [431, 280] width 17 height 38
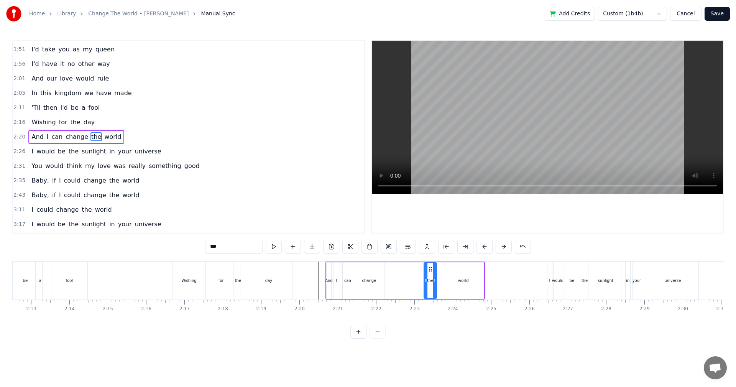
click at [300, 215] on icon at bounding box center [434, 280] width 3 height 6
click at [300, 215] on div "world" at bounding box center [463, 280] width 41 height 36
type input "*****"
drag, startPoint x: 445, startPoint y: 280, endPoint x: 440, endPoint y: 281, distance: 5.1
click at [300, 215] on icon at bounding box center [439, 280] width 3 height 6
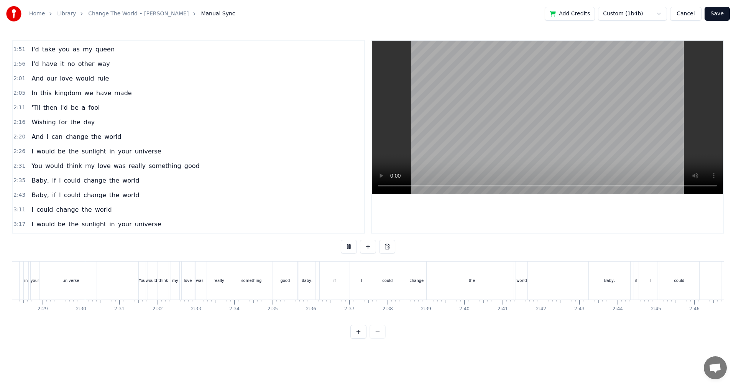
scroll to position [0, 5686]
click at [300, 215] on div "the" at bounding box center [467, 280] width 84 height 38
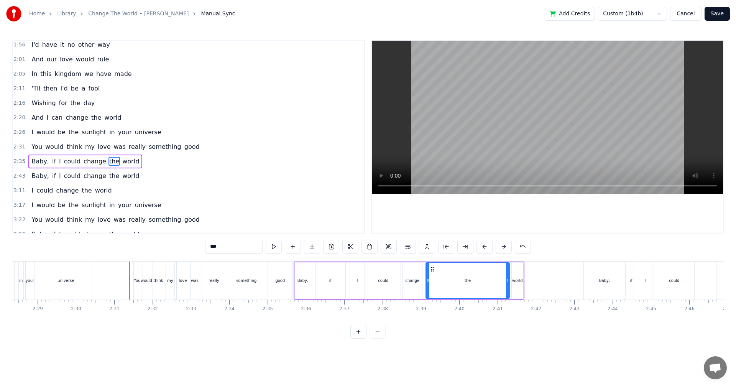
scroll to position [246, 0]
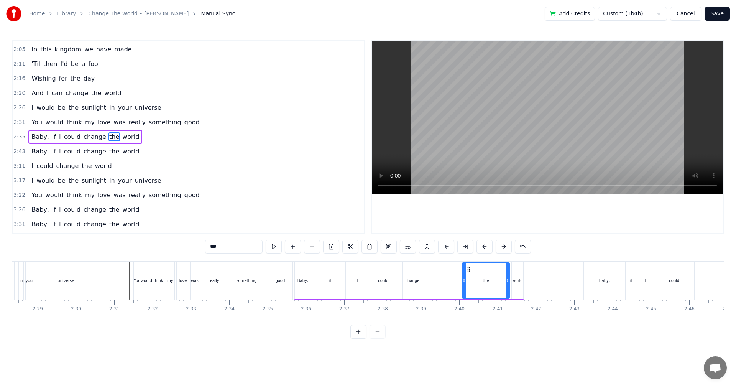
drag, startPoint x: 427, startPoint y: 284, endPoint x: 464, endPoint y: 286, distance: 36.8
click at [300, 215] on div at bounding box center [464, 280] width 3 height 35
click at [300, 215] on div "change" at bounding box center [412, 280] width 14 height 6
type input "******"
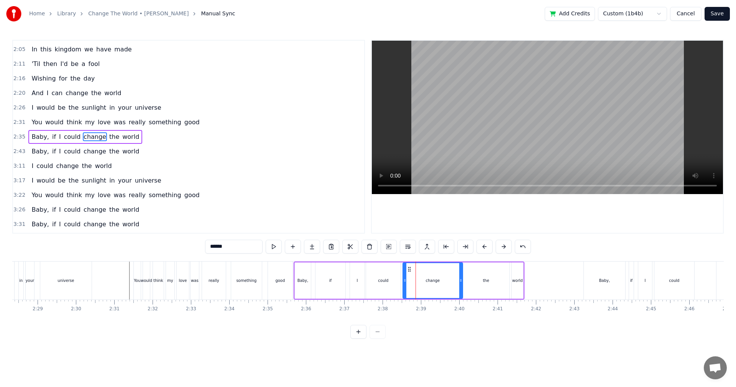
drag, startPoint x: 420, startPoint y: 284, endPoint x: 461, endPoint y: 286, distance: 40.7
click at [300, 215] on div at bounding box center [460, 280] width 3 height 35
drag, startPoint x: 404, startPoint y: 285, endPoint x: 425, endPoint y: 286, distance: 21.5
click at [300, 215] on div at bounding box center [426, 280] width 3 height 35
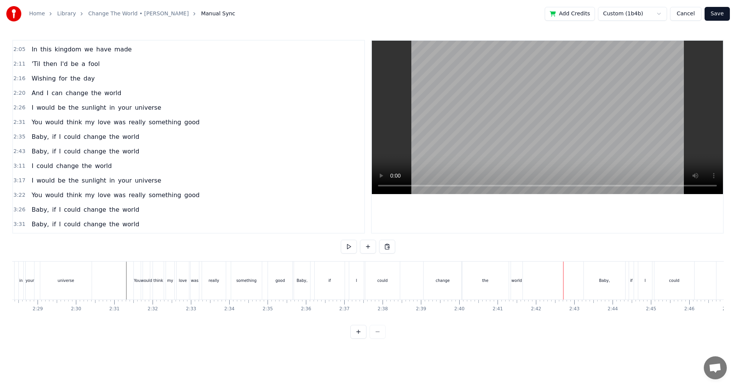
click at [300, 215] on div "the" at bounding box center [485, 280] width 47 height 38
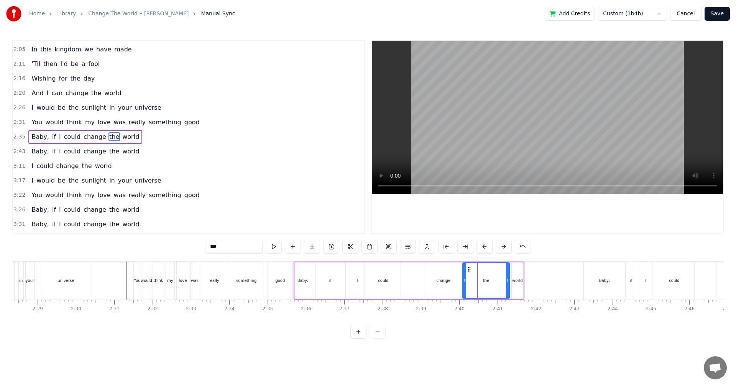
click at [300, 215] on div "change" at bounding box center [443, 280] width 38 height 36
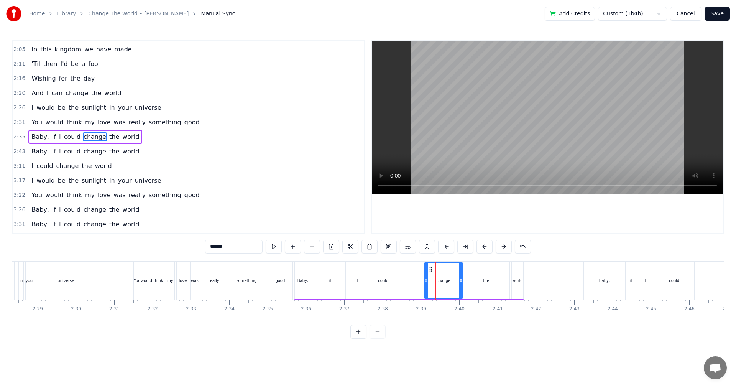
click at [300, 215] on div "the" at bounding box center [486, 280] width 47 height 36
type input "***"
drag, startPoint x: 465, startPoint y: 282, endPoint x: 492, endPoint y: 282, distance: 26.8
click at [300, 215] on icon at bounding box center [491, 280] width 3 height 6
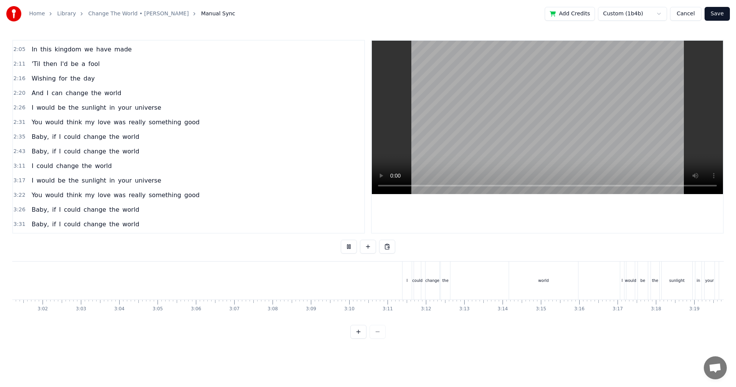
scroll to position [0, 6864]
click at [300, 215] on div "the" at bounding box center [527, 280] width 6 height 6
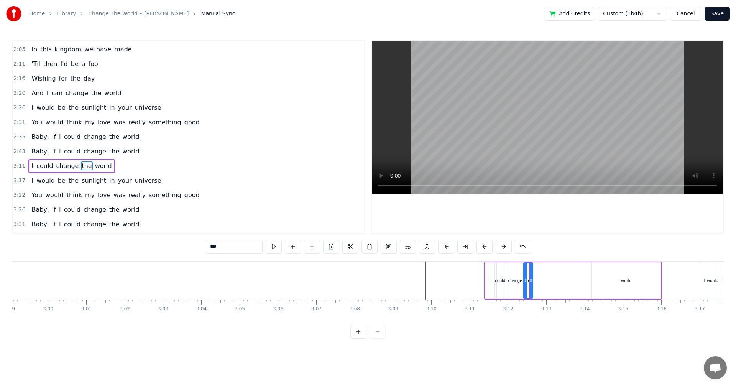
scroll to position [259, 0]
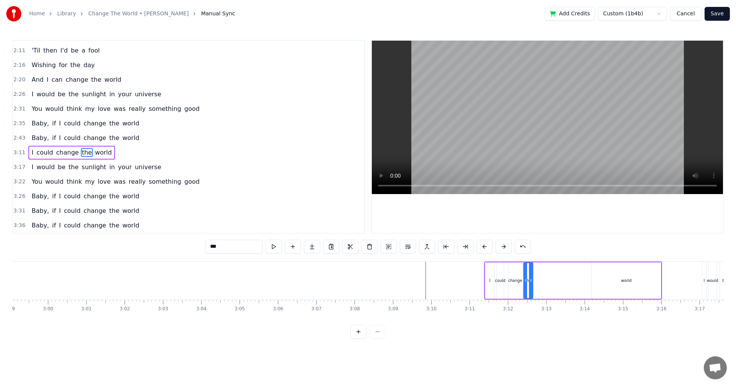
click at [300, 215] on div "world" at bounding box center [626, 280] width 11 height 6
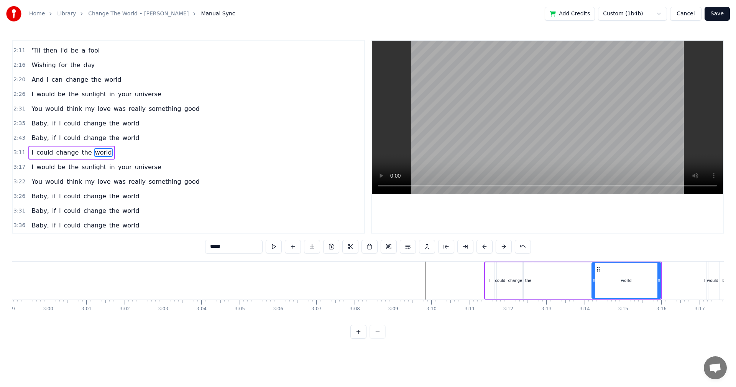
click at [300, 215] on div "the" at bounding box center [528, 280] width 6 height 6
type input "***"
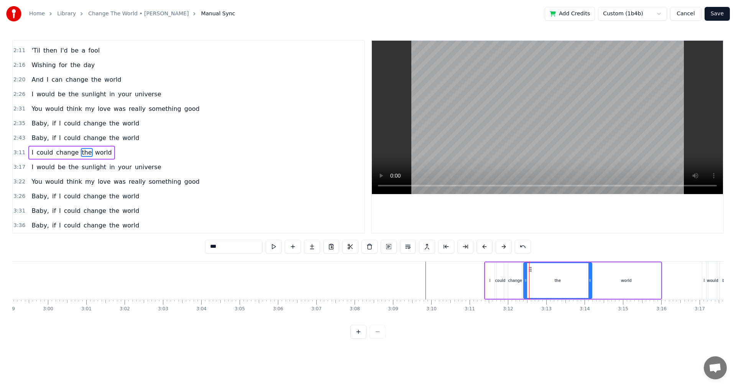
drag, startPoint x: 531, startPoint y: 283, endPoint x: 590, endPoint y: 284, distance: 59.4
click at [300, 215] on div at bounding box center [589, 280] width 3 height 35
drag, startPoint x: 526, startPoint y: 282, endPoint x: 570, endPoint y: 284, distance: 44.2
click at [300, 215] on div at bounding box center [569, 280] width 3 height 35
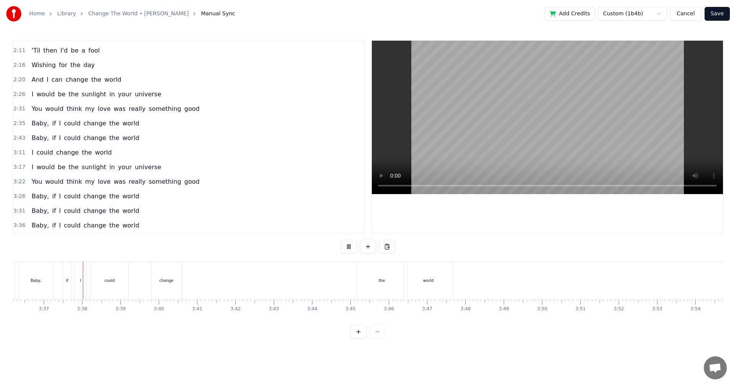
scroll to position [0, 8287]
click at [174, 215] on div "change" at bounding box center [166, 280] width 30 height 38
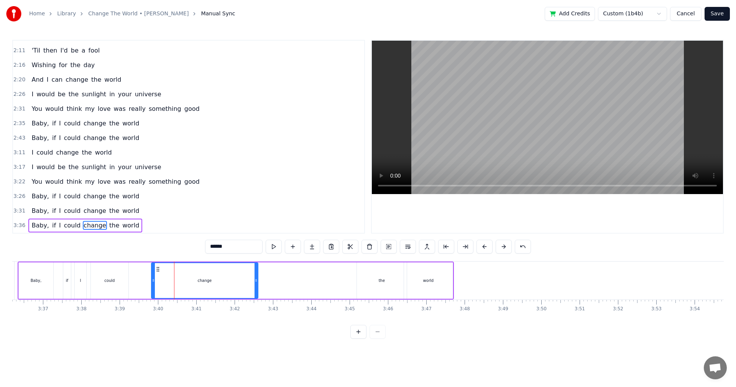
drag, startPoint x: 179, startPoint y: 283, endPoint x: 255, endPoint y: 286, distance: 76.7
click at [255, 215] on div at bounding box center [256, 280] width 3 height 35
click at [7, 215] on div "Home Library Change The World • [PERSON_NAME] Manual Sync Add Credits Custom (1…" at bounding box center [368, 169] width 736 height 338
click at [12, 215] on div "world" at bounding box center [3, 280] width 21 height 38
type input "*****"
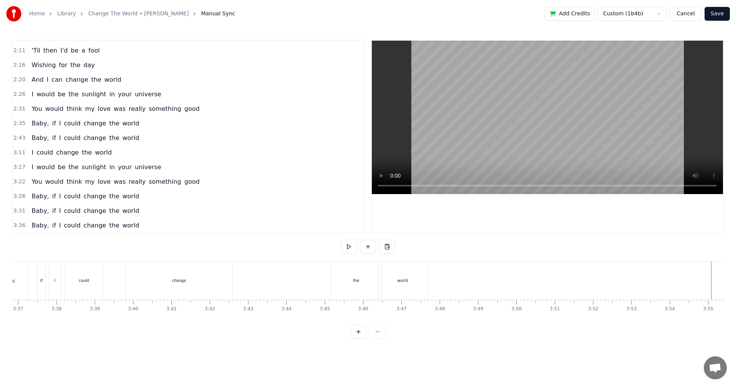
scroll to position [0, 8343]
click at [300, 11] on button "Save" at bounding box center [716, 14] width 25 height 14
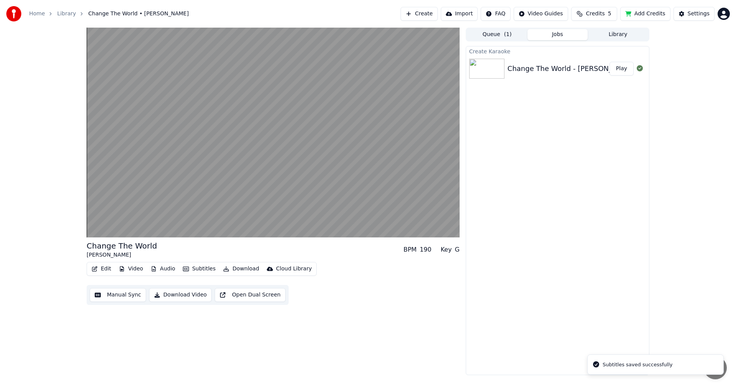
click at [196, 215] on button "Subtitles" at bounding box center [199, 268] width 39 height 11
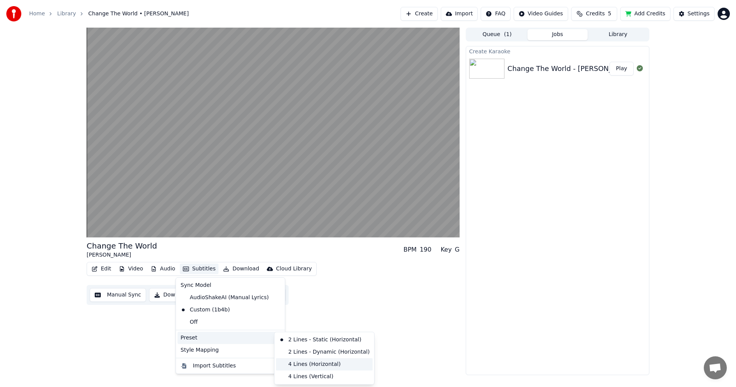
click at [300, 215] on div "4 Lines (Horizontal)" at bounding box center [324, 364] width 97 height 12
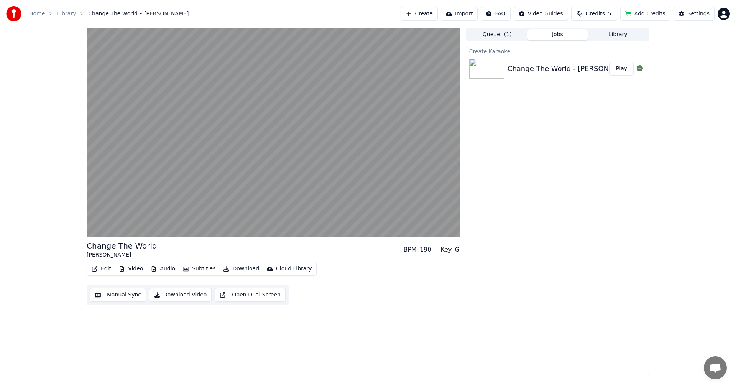
click at [117, 215] on button "Manual Sync" at bounding box center [118, 295] width 56 height 14
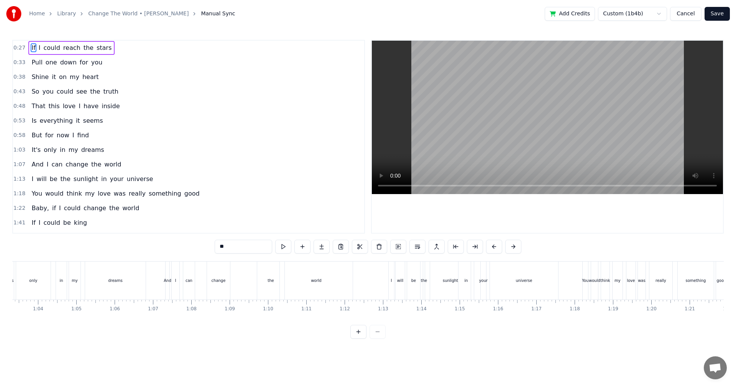
scroll to position [0, 2412]
click at [234, 215] on div "change" at bounding box center [233, 280] width 23 height 38
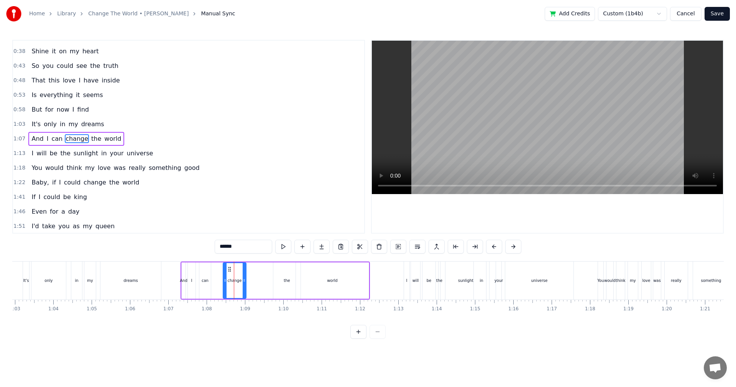
scroll to position [28, 0]
click at [291, 215] on div "the" at bounding box center [286, 280] width 27 height 36
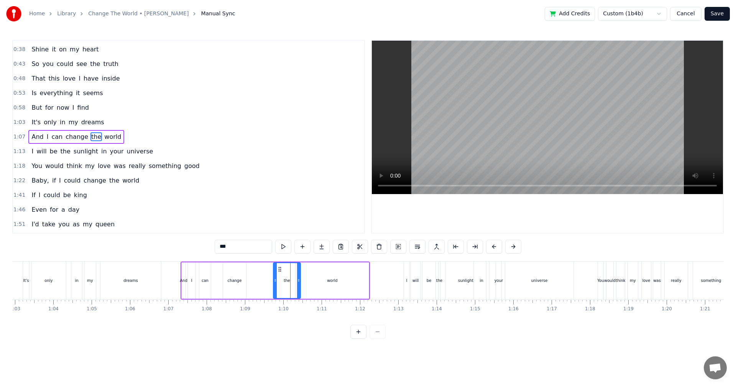
click at [238, 215] on div "change" at bounding box center [234, 280] width 23 height 36
type input "******"
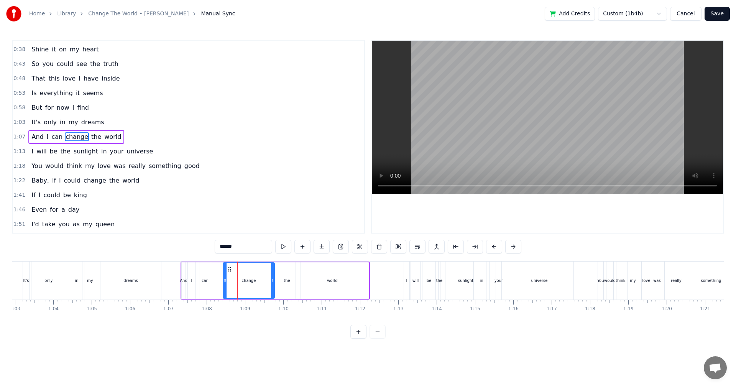
drag, startPoint x: 244, startPoint y: 284, endPoint x: 273, endPoint y: 284, distance: 28.7
click at [273, 215] on div at bounding box center [272, 280] width 3 height 35
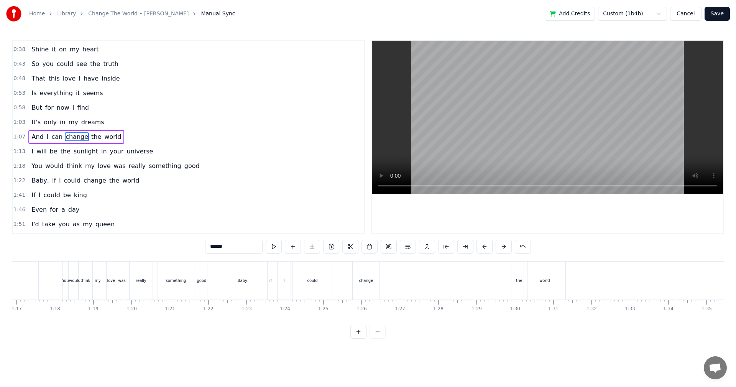
scroll to position [0, 3065]
click at [251, 215] on div "change" at bounding box center [248, 280] width 27 height 38
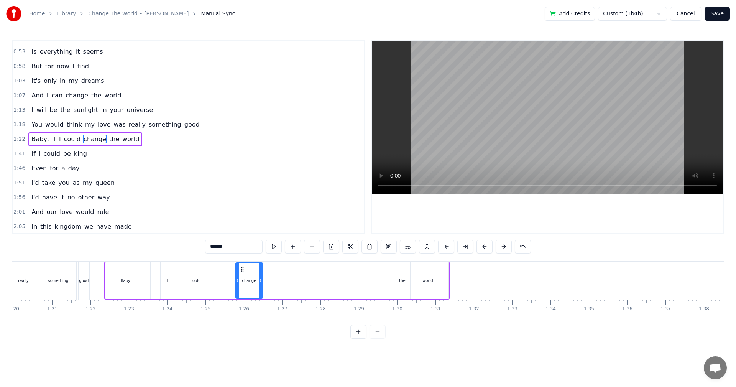
scroll to position [71, 0]
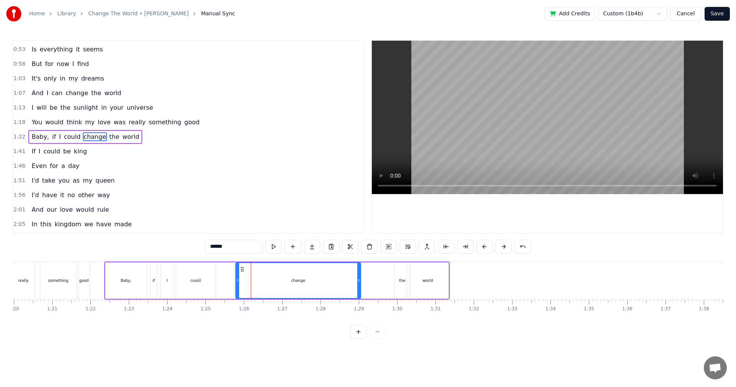
drag, startPoint x: 260, startPoint y: 284, endPoint x: 357, endPoint y: 286, distance: 96.6
click at [300, 215] on div at bounding box center [358, 280] width 3 height 35
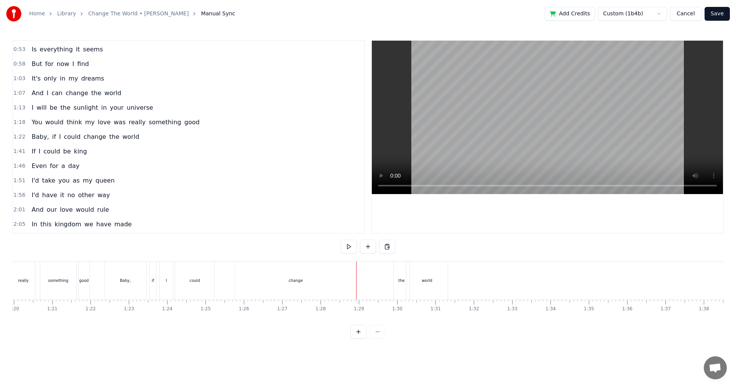
click at [300, 15] on button "Save" at bounding box center [716, 14] width 25 height 14
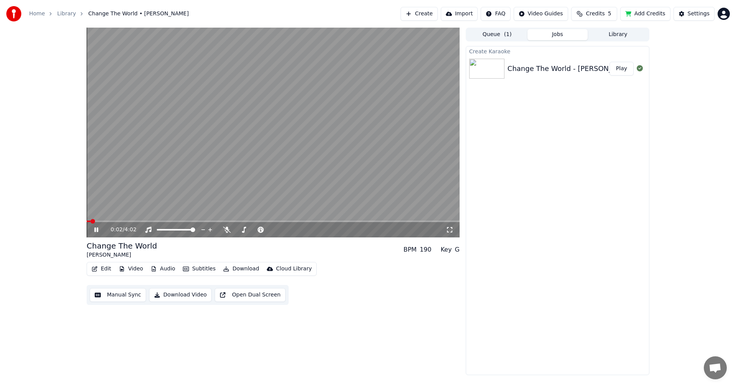
click at [119, 215] on span at bounding box center [273, 221] width 373 height 2
click at [95, 215] on icon at bounding box center [96, 229] width 4 height 5
click at [122, 215] on button "Manual Sync" at bounding box center [118, 295] width 56 height 14
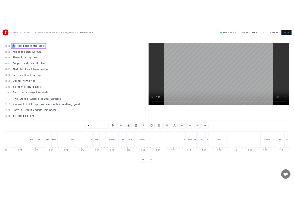
scroll to position [0, 4564]
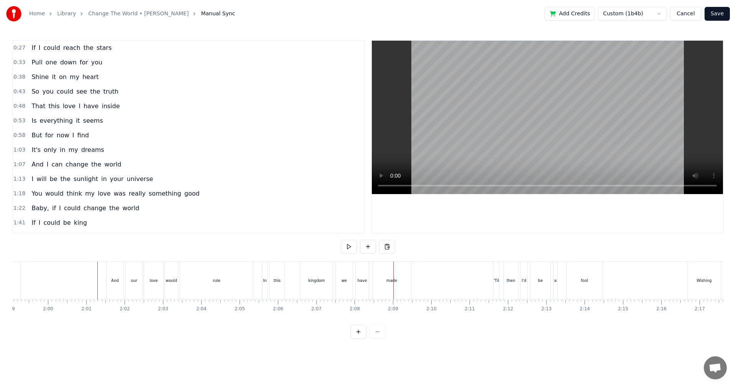
click at [97, 215] on div at bounding box center [95, 280] width 9294 height 38
click at [300, 14] on button "Save" at bounding box center [716, 14] width 25 height 14
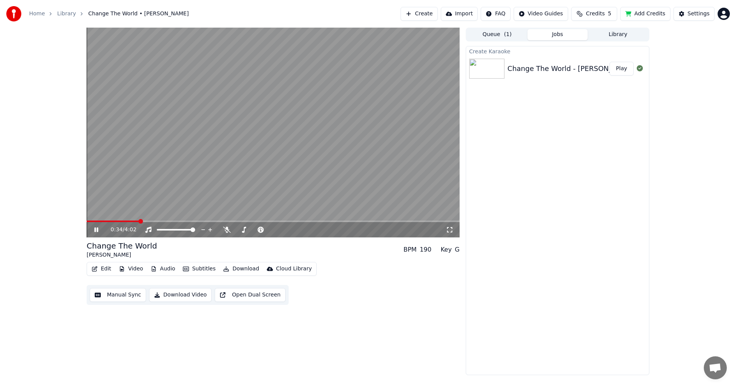
click at [139, 215] on span at bounding box center [273, 221] width 373 height 2
click at [199, 215] on video at bounding box center [273, 133] width 373 height 210
click at [198, 215] on span at bounding box center [273, 221] width 373 height 2
click at [178, 215] on button "Download Video" at bounding box center [180, 295] width 62 height 14
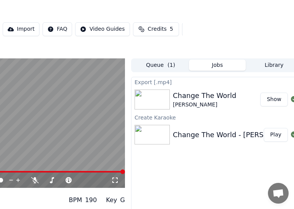
scroll to position [0, 121]
